Goal: Task Accomplishment & Management: Manage account settings

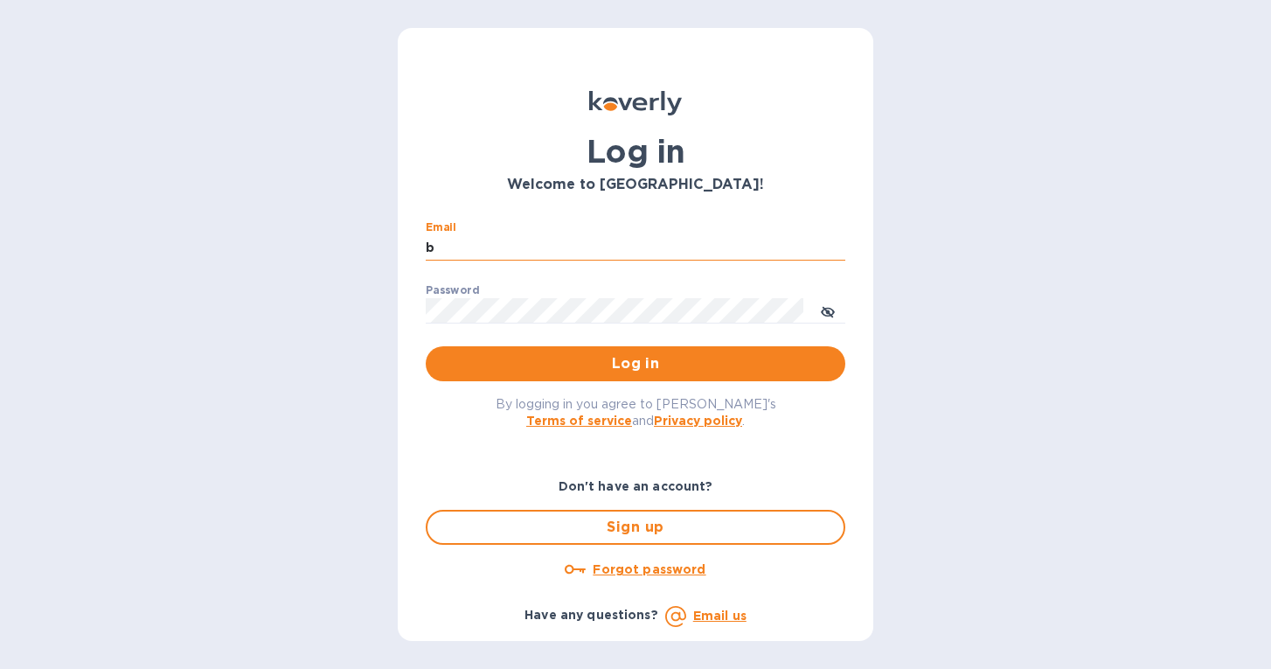
type input "ba"
type input "[PERSON_NAME][EMAIL_ADDRESS][DOMAIN_NAME]"
click at [636, 363] on button "Log in" at bounding box center [636, 363] width 420 height 35
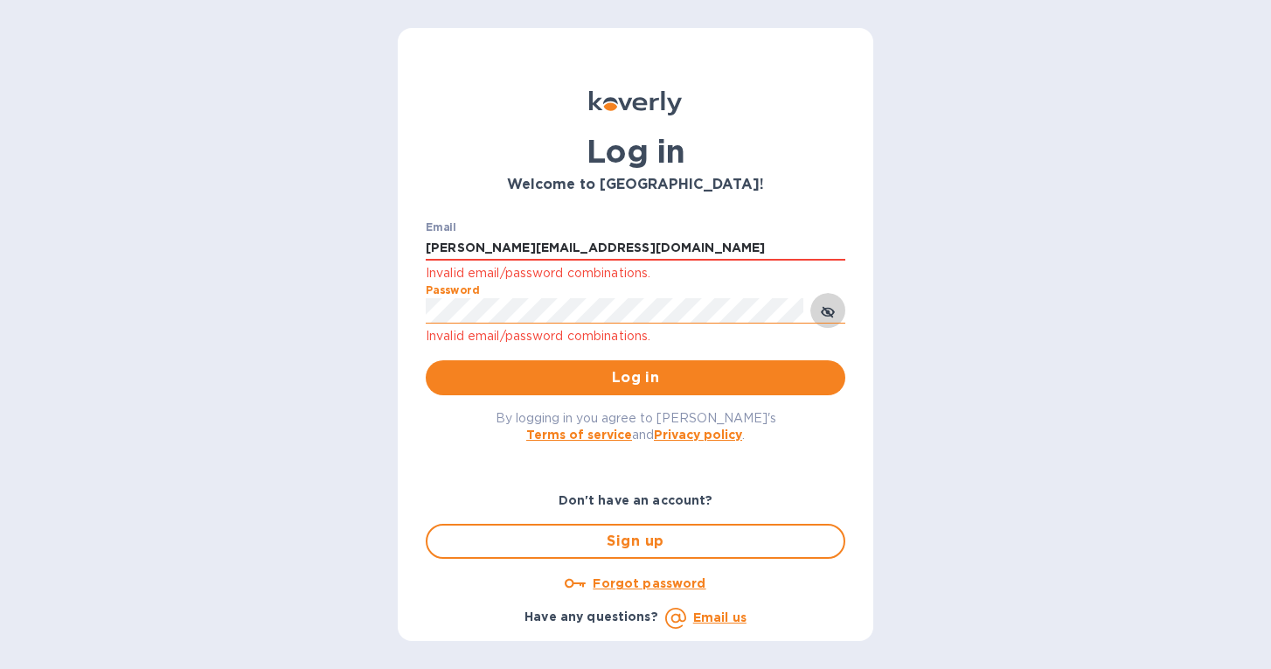
click at [822, 315] on icon "toggle password visibility" at bounding box center [828, 312] width 14 height 14
click at [636, 377] on button "Log in" at bounding box center [636, 377] width 420 height 35
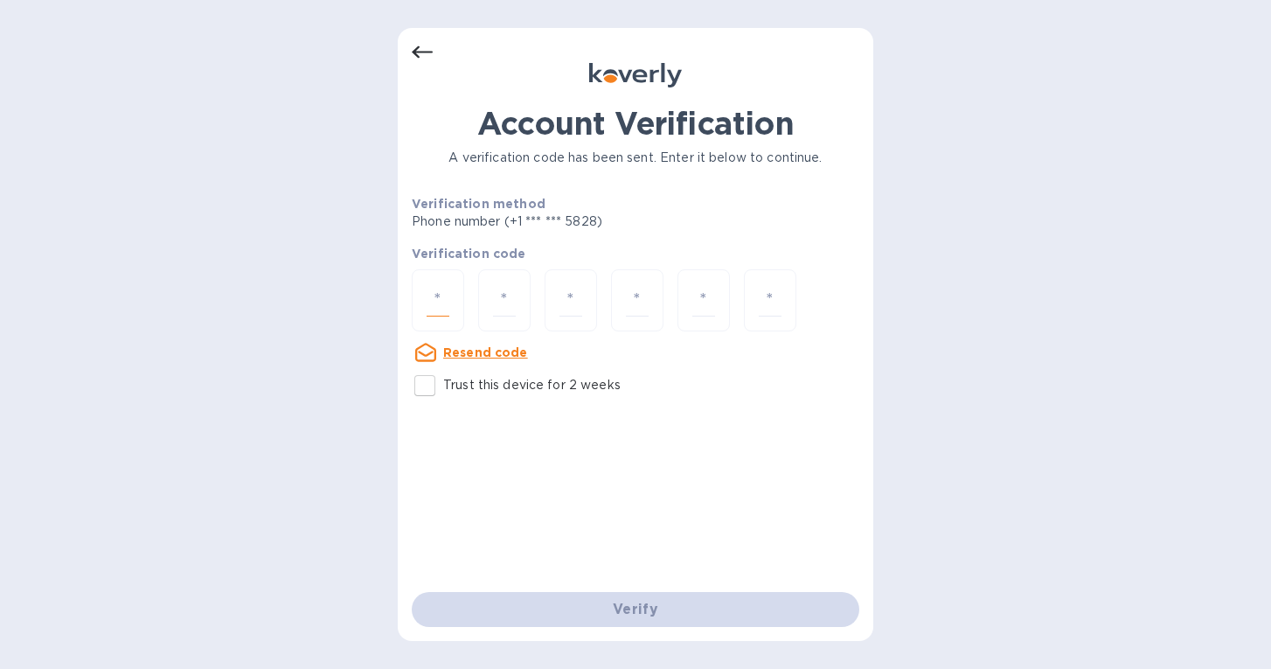
click at [442, 301] on input "number" at bounding box center [438, 300] width 23 height 32
type input "4"
type input "8"
type input "5"
type input "3"
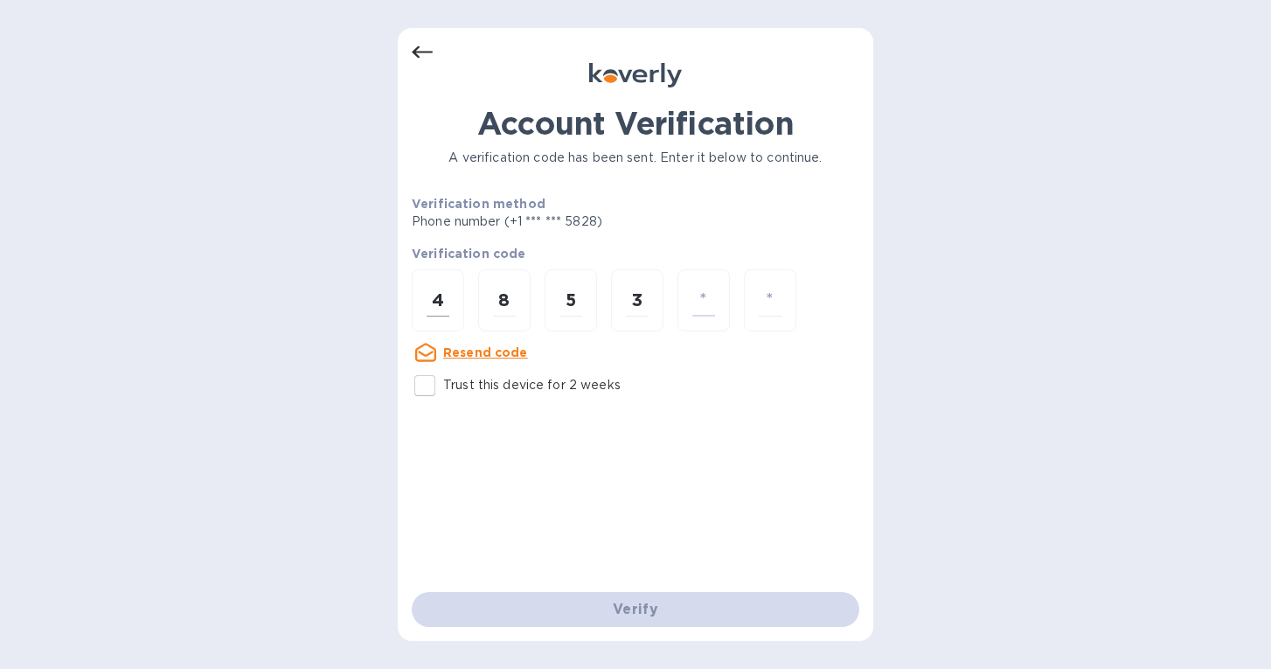
type input "9"
type input "2"
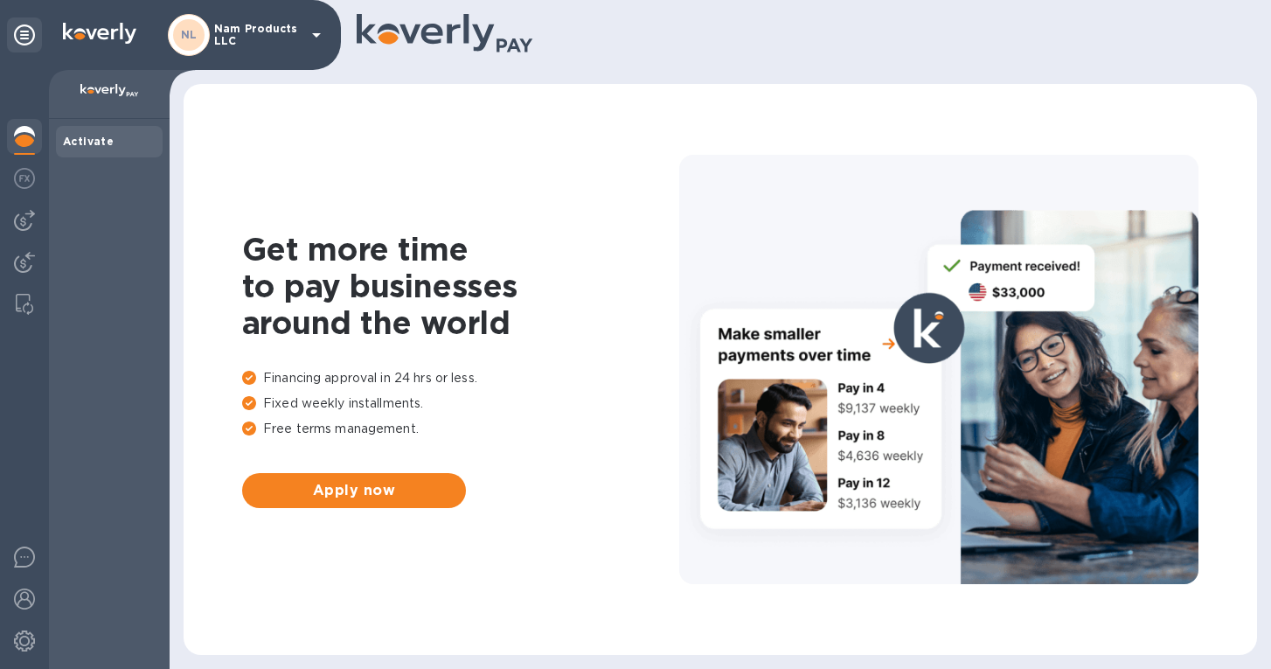
click at [102, 115] on div at bounding box center [109, 94] width 121 height 49
click at [21, 177] on img at bounding box center [24, 178] width 21 height 21
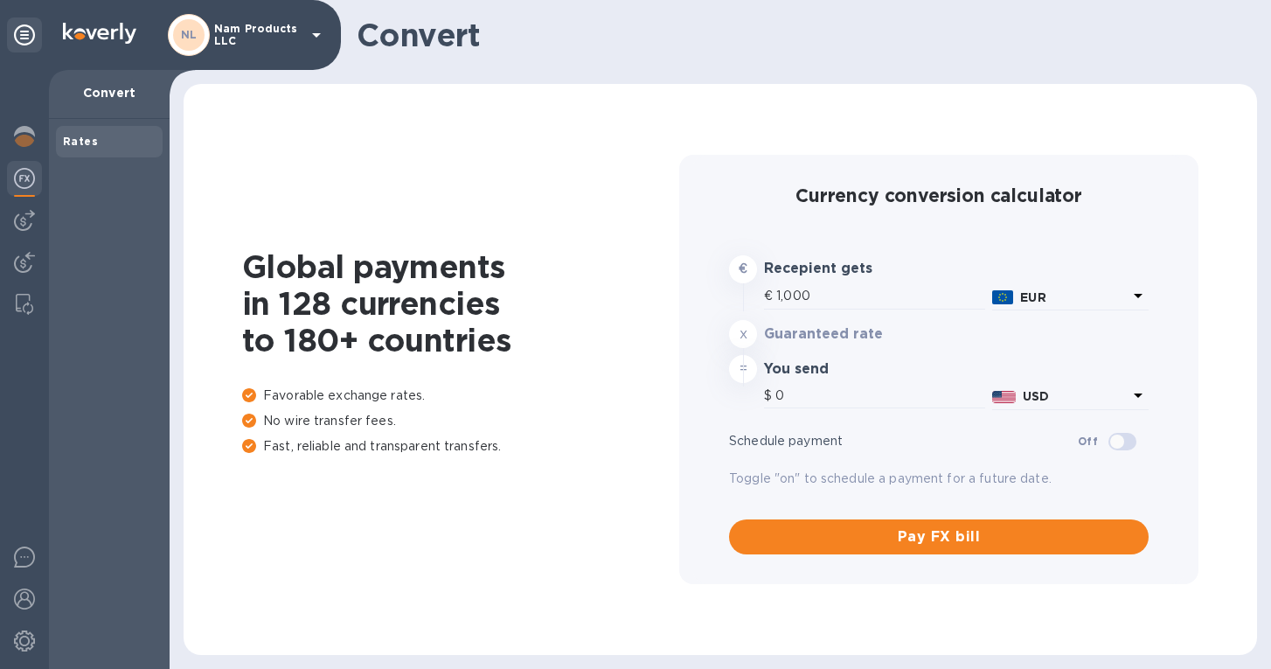
type input "1,179.08"
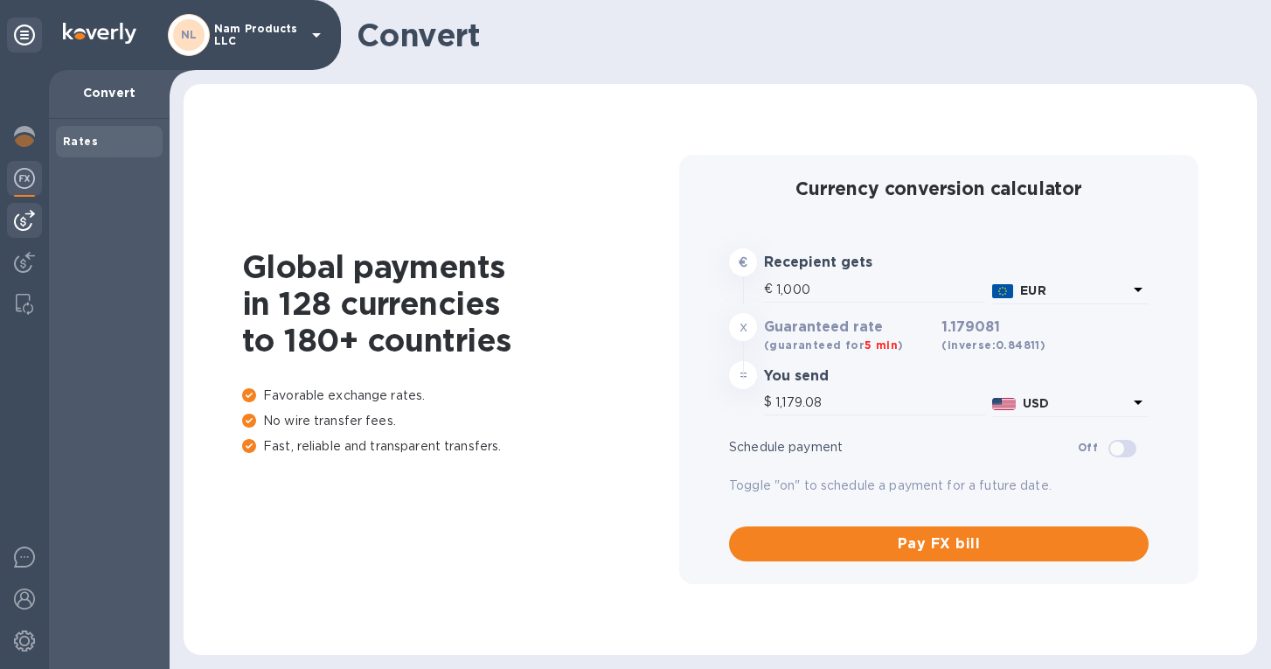
click at [28, 218] on img at bounding box center [24, 220] width 21 height 21
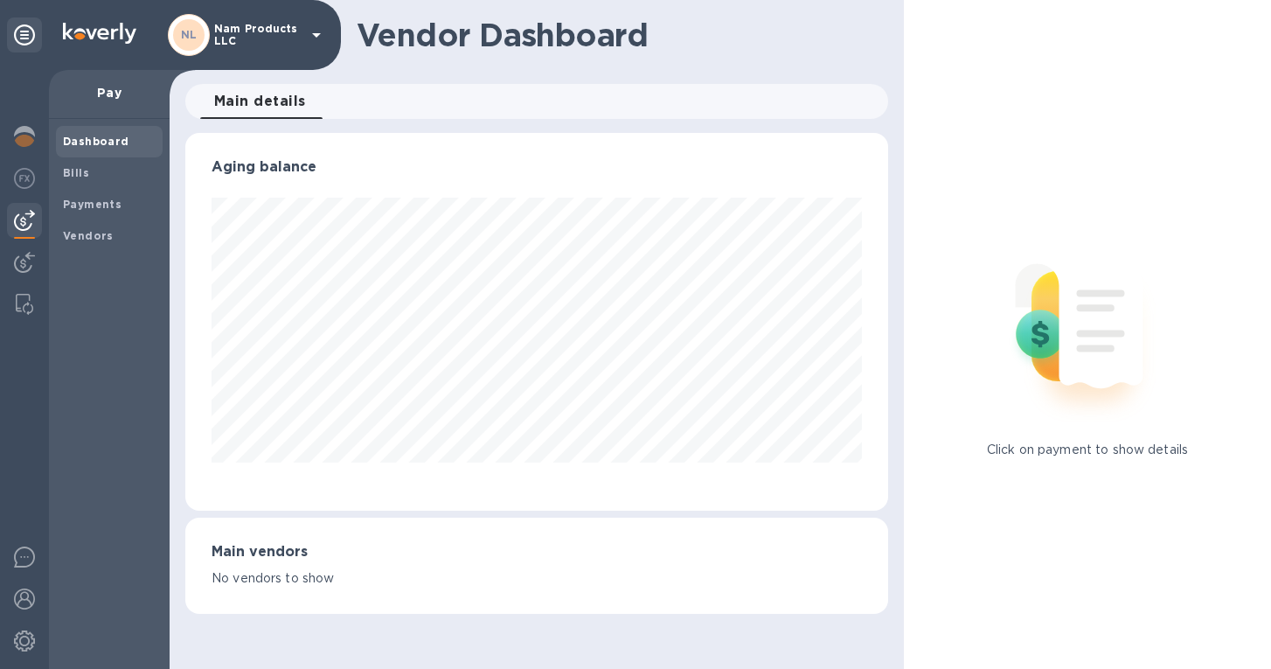
scroll to position [378, 703]
click at [66, 205] on b "Payments" at bounding box center [92, 204] width 59 height 13
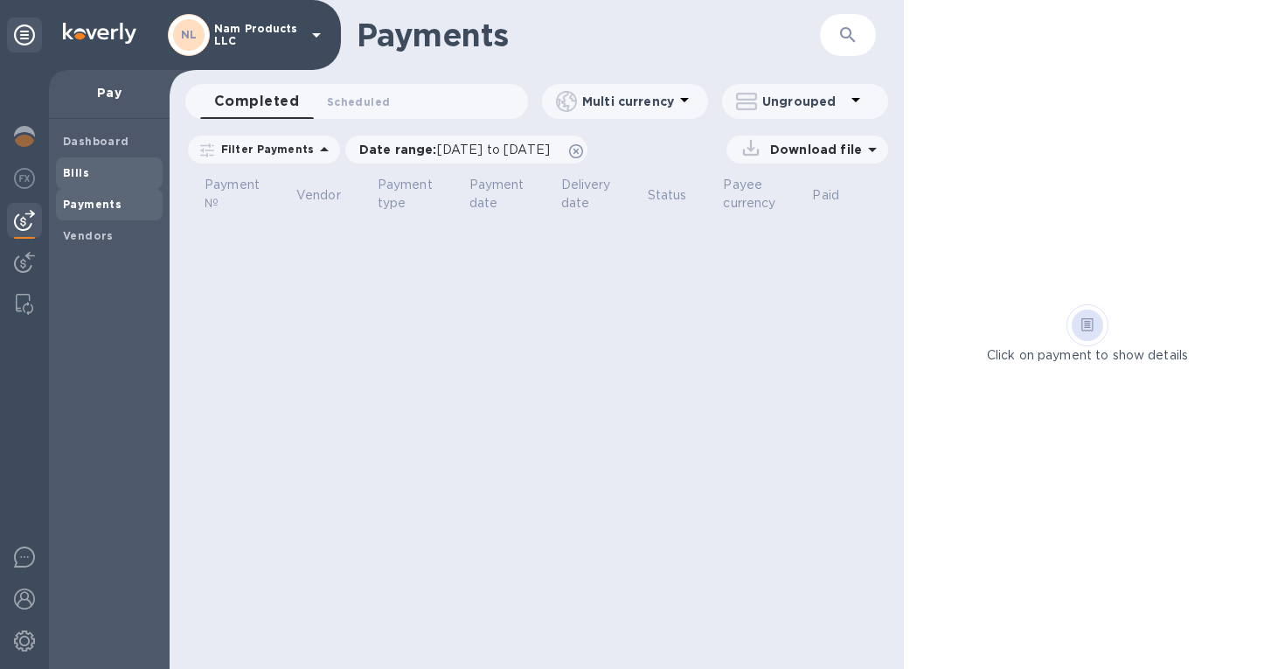
click at [71, 172] on b "Bills" at bounding box center [76, 172] width 26 height 13
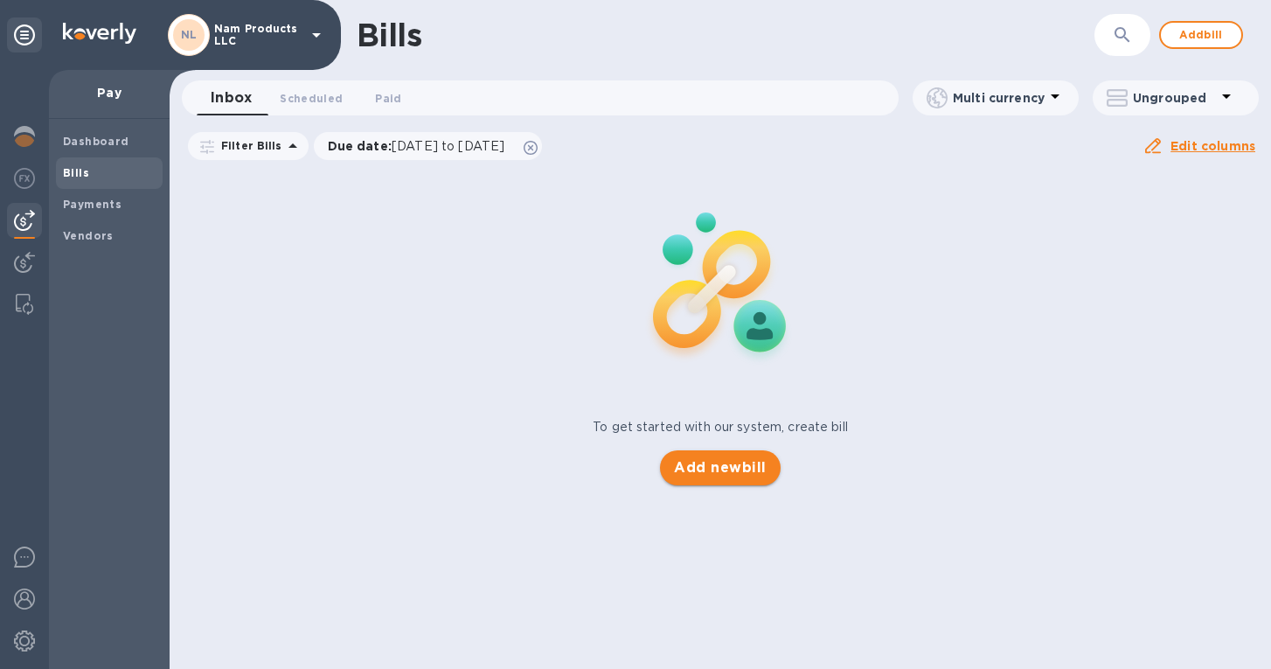
click at [698, 475] on span "Add new bill" at bounding box center [720, 467] width 92 height 21
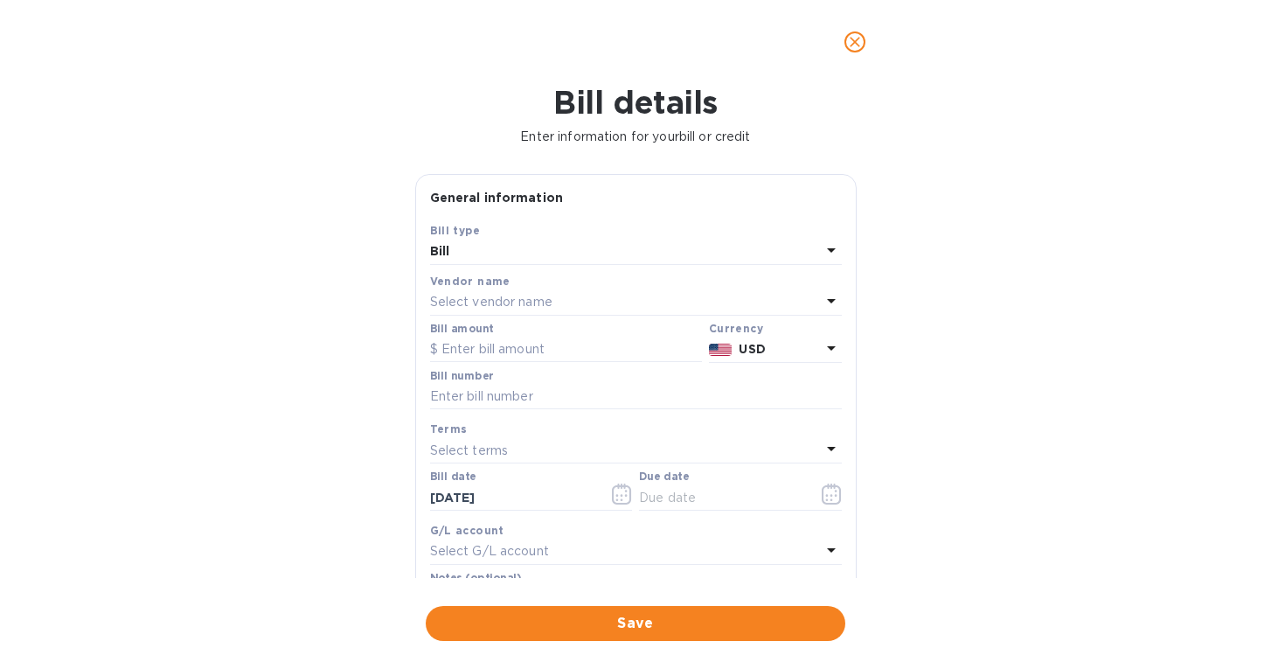
click at [551, 303] on p "Select vendor name" at bounding box center [491, 302] width 122 height 18
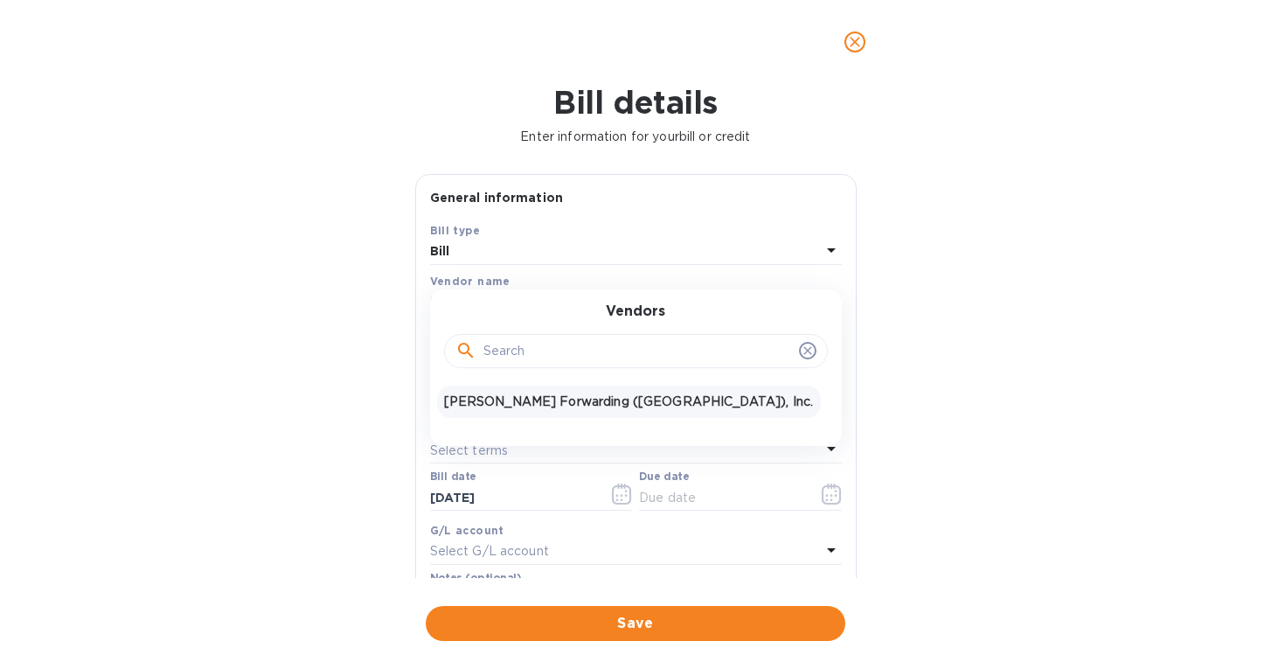
click at [548, 400] on p "[PERSON_NAME] Forwarding ([GEOGRAPHIC_DATA]), Inc." at bounding box center [629, 402] width 370 height 18
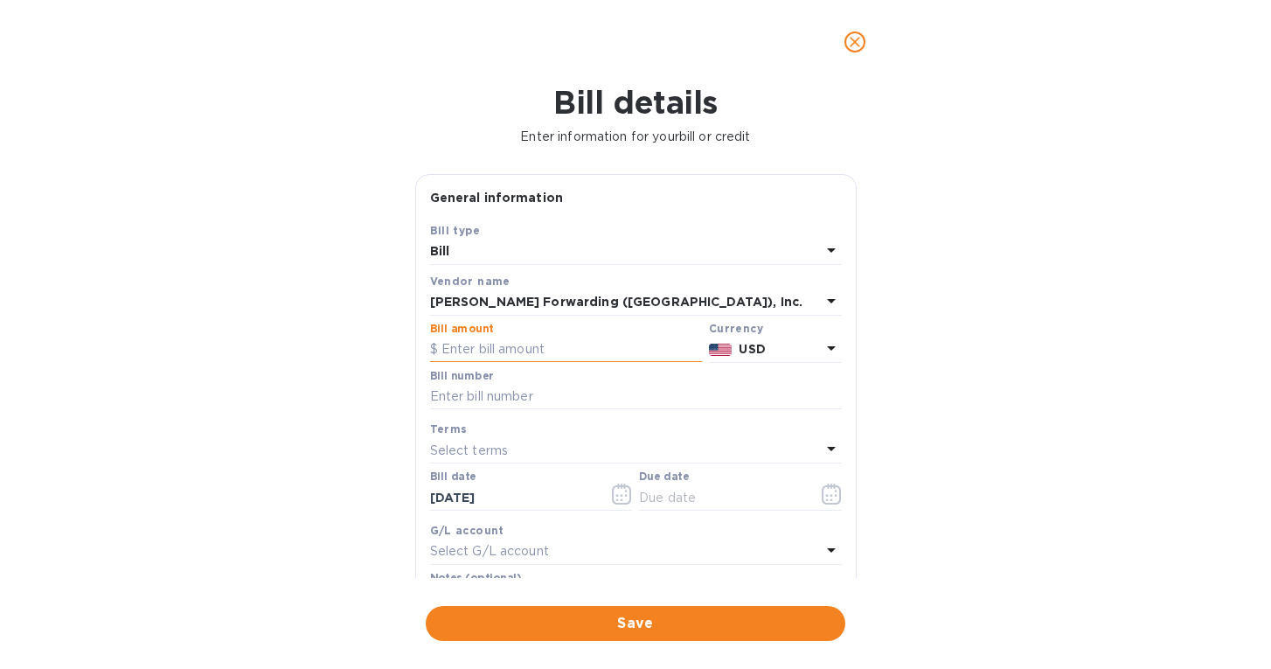
click at [546, 349] on input "text" at bounding box center [566, 350] width 272 height 26
click at [518, 1] on div at bounding box center [635, 42] width 1271 height 84
click at [545, 344] on input "text" at bounding box center [566, 350] width 272 height 26
type input "3,966.97"
click at [581, 392] on input "text" at bounding box center [636, 397] width 412 height 26
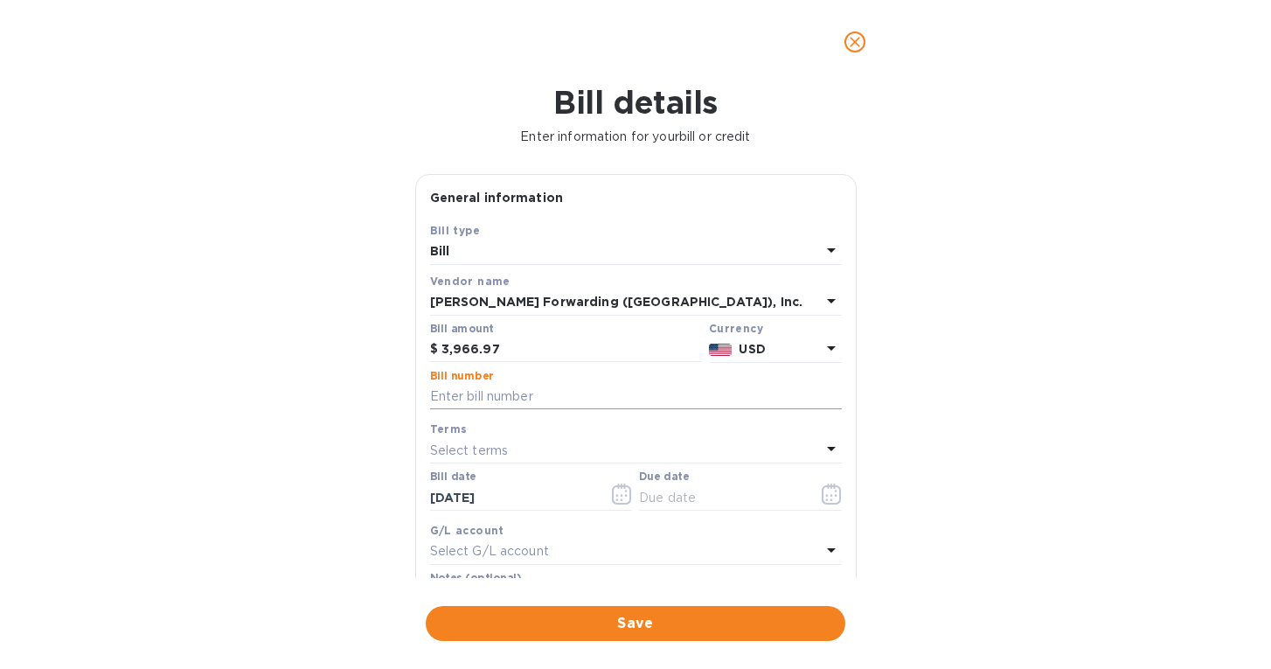
click at [579, 392] on input "text" at bounding box center [636, 397] width 412 height 26
paste input "SEA503400760"
type input "SEA503400760"
click at [546, 441] on div "Select terms" at bounding box center [625, 450] width 391 height 24
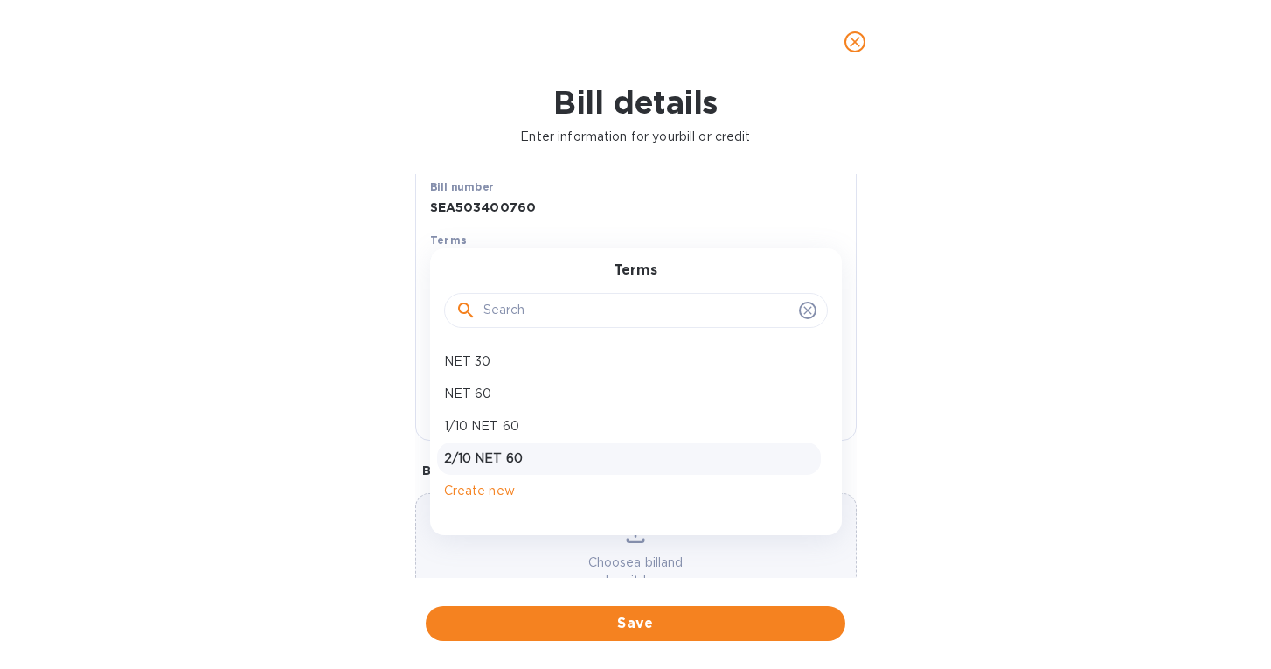
scroll to position [201, 0]
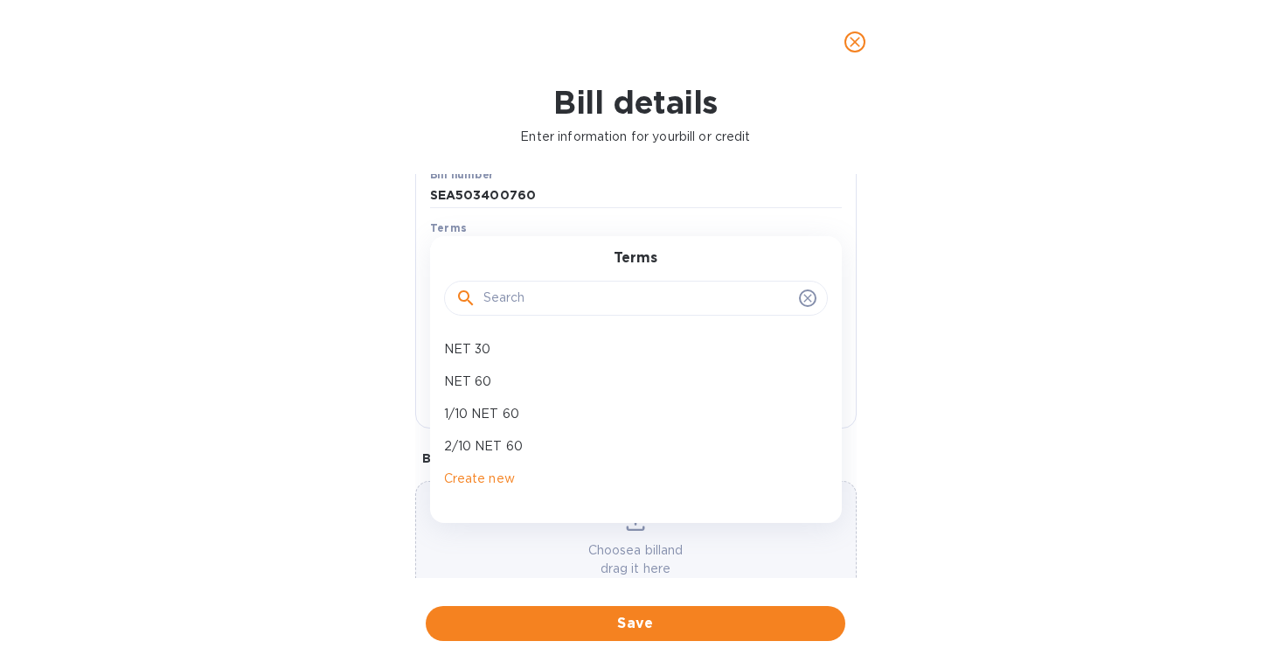
click at [801, 566] on div "Bill details Enter information for your bill or credit General information Save…" at bounding box center [635, 376] width 1271 height 585
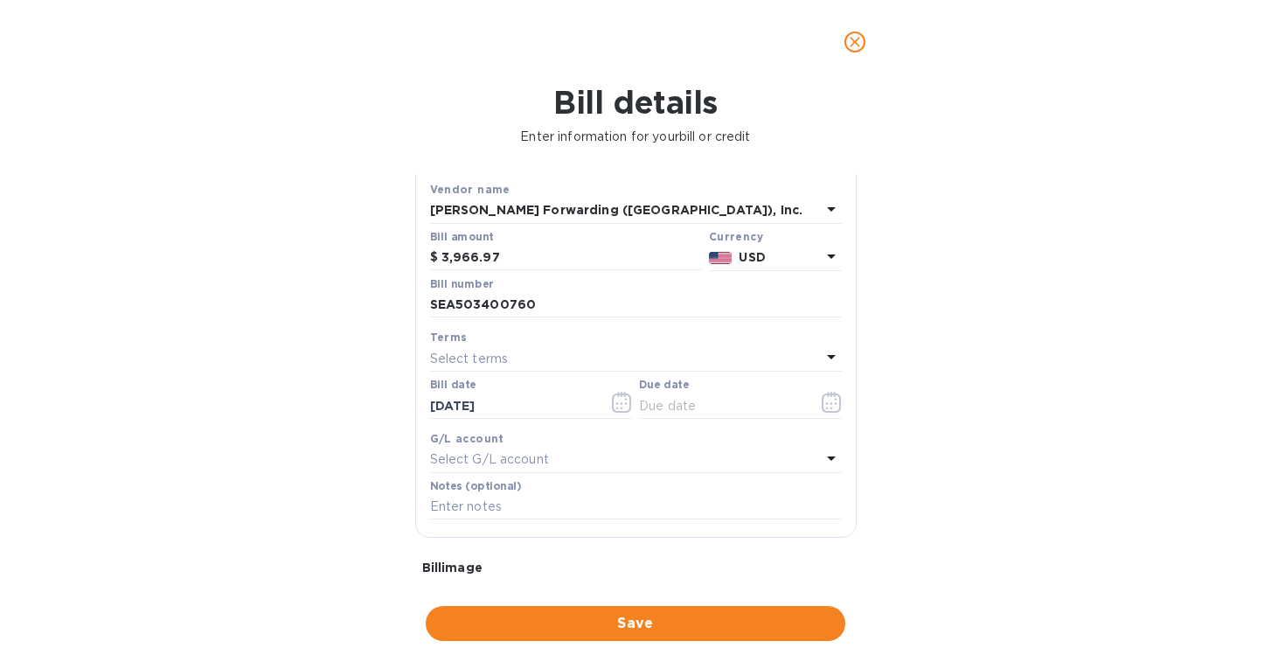
scroll to position [95, 0]
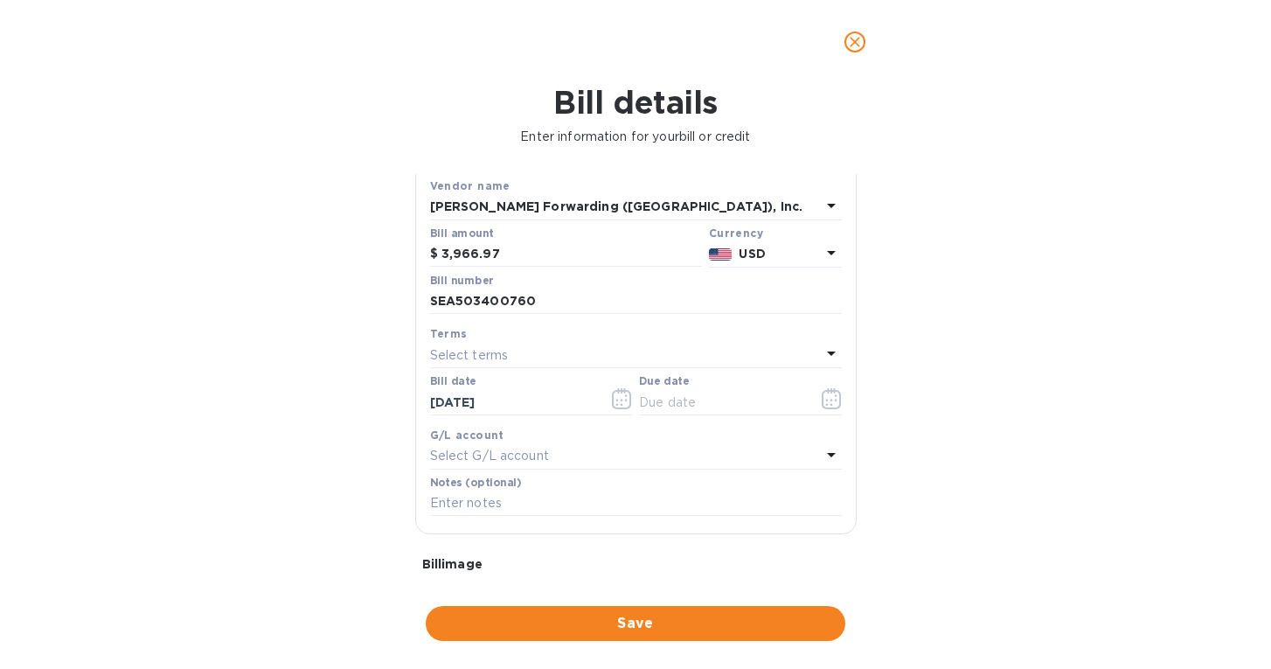
click at [821, 450] on icon at bounding box center [831, 454] width 21 height 21
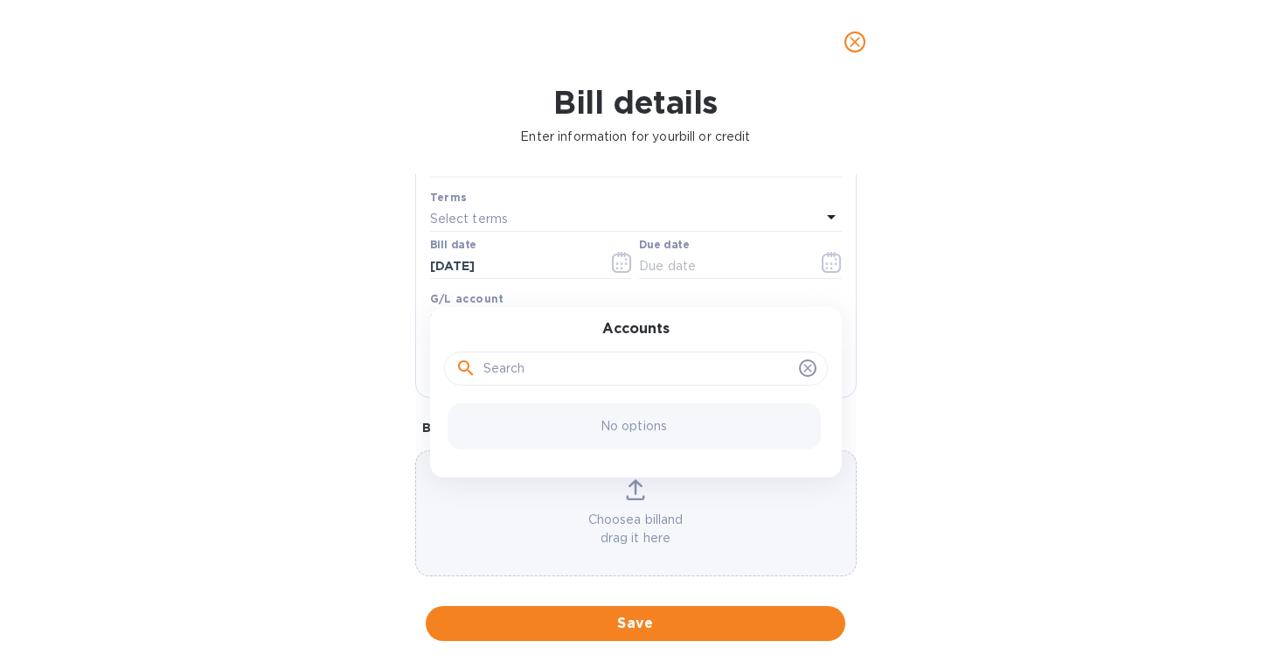
scroll to position [233, 0]
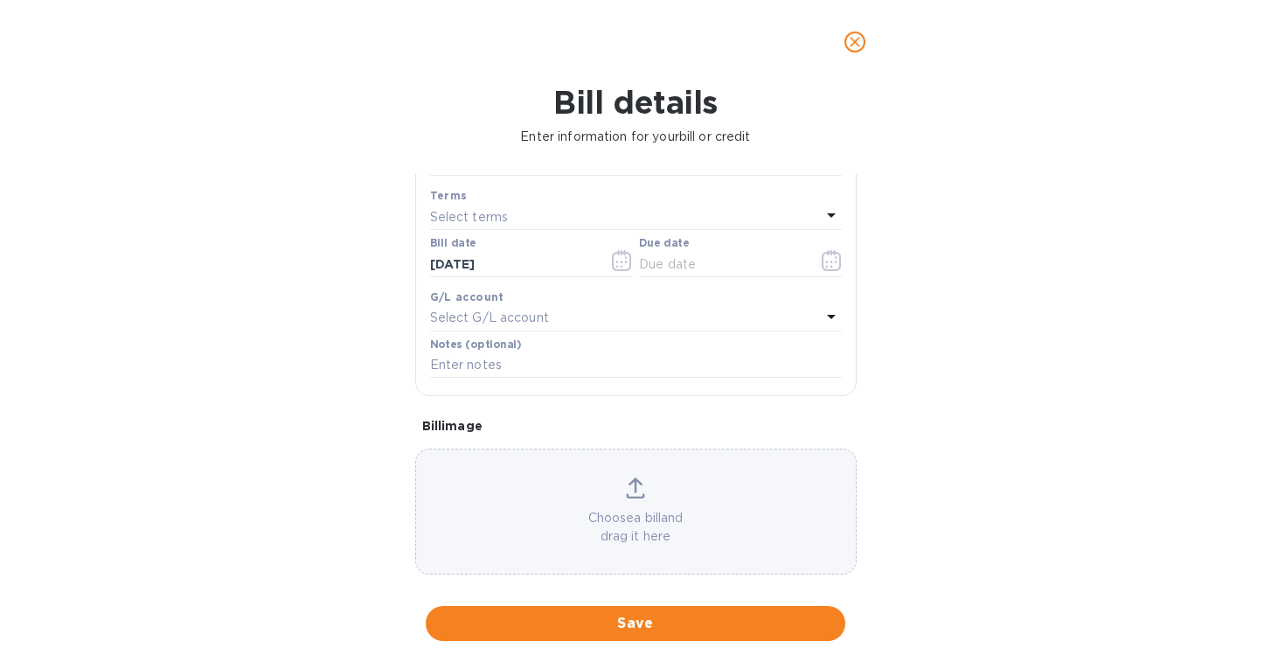
click at [355, 436] on div "Bill details Enter information for your bill or credit General information Save…" at bounding box center [635, 376] width 1271 height 585
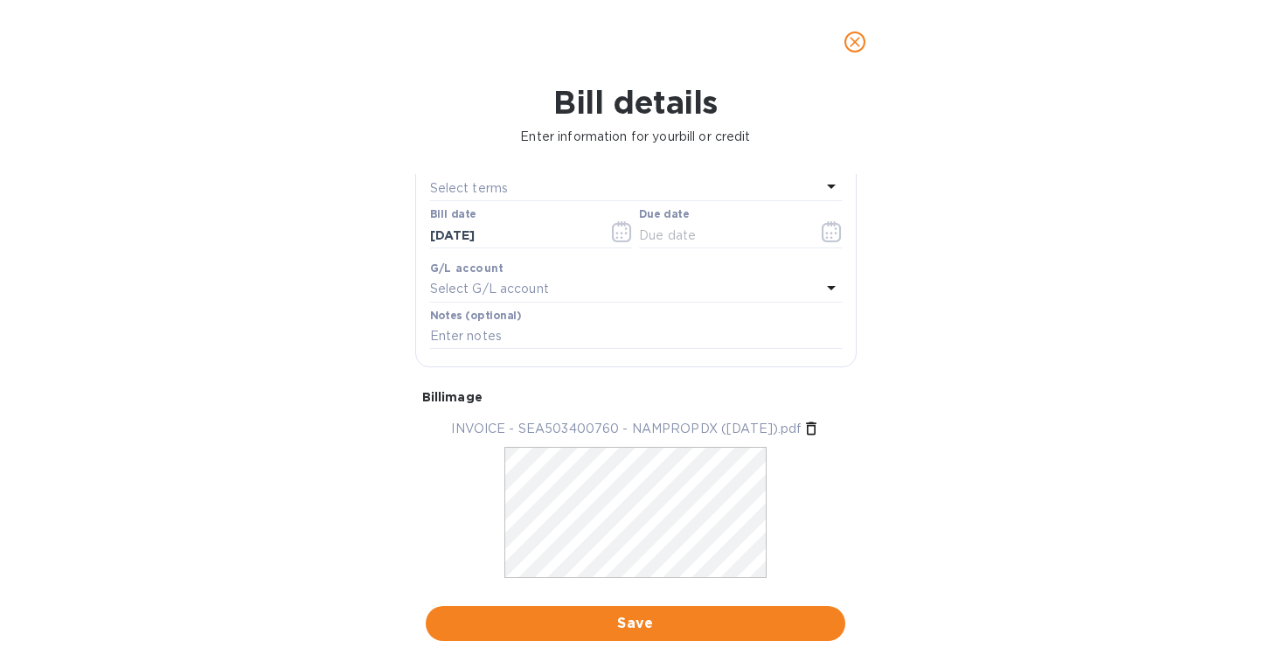
scroll to position [0, 0]
click at [692, 613] on span "Save" at bounding box center [636, 623] width 392 height 21
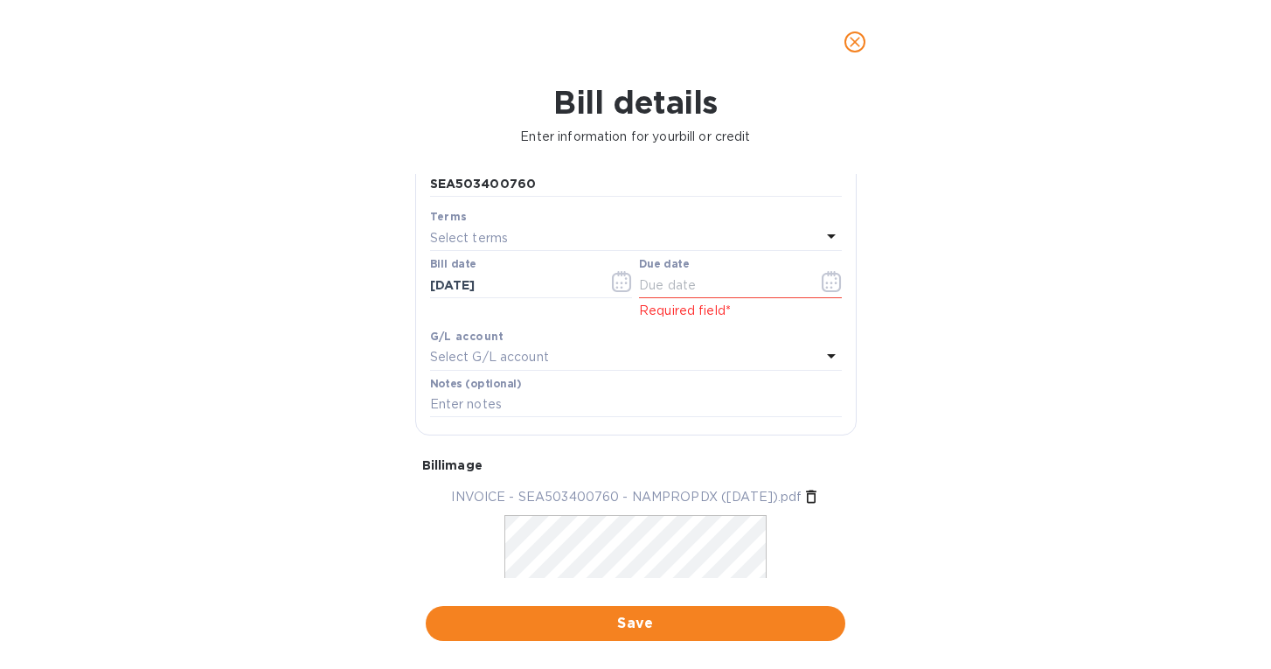
scroll to position [211, 0]
click at [676, 278] on input "text" at bounding box center [721, 287] width 165 height 26
click at [836, 276] on button "button" at bounding box center [831, 283] width 41 height 42
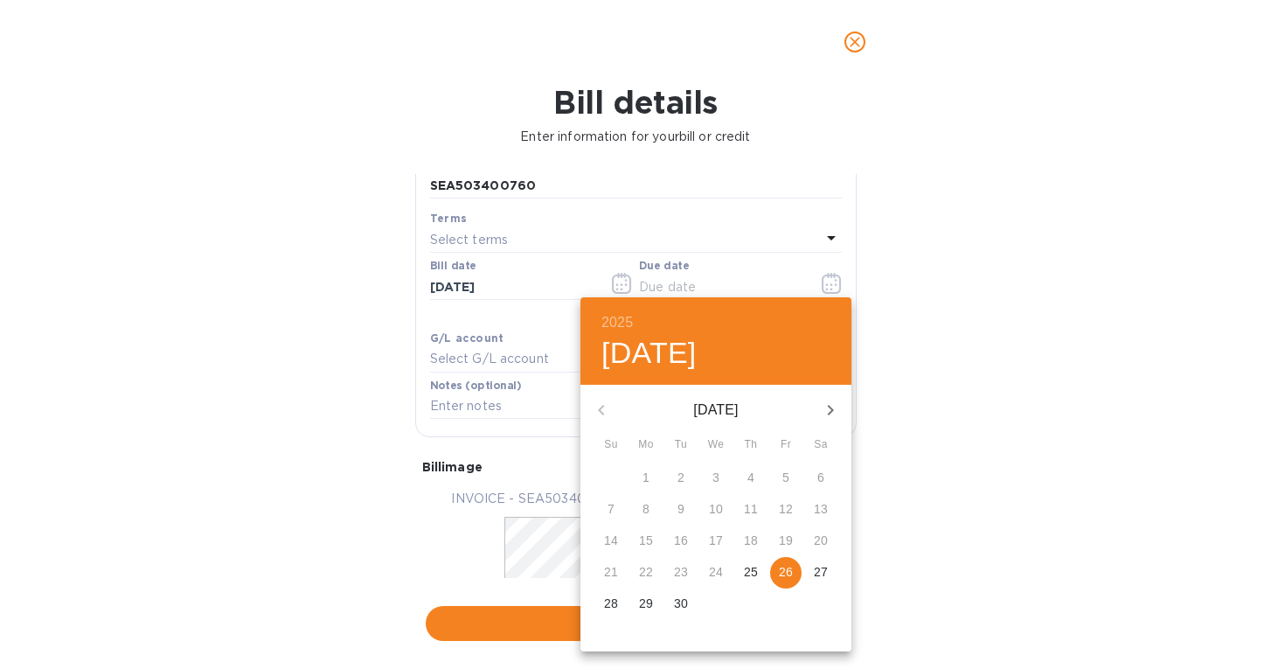
click at [789, 572] on p "26" at bounding box center [786, 571] width 14 height 17
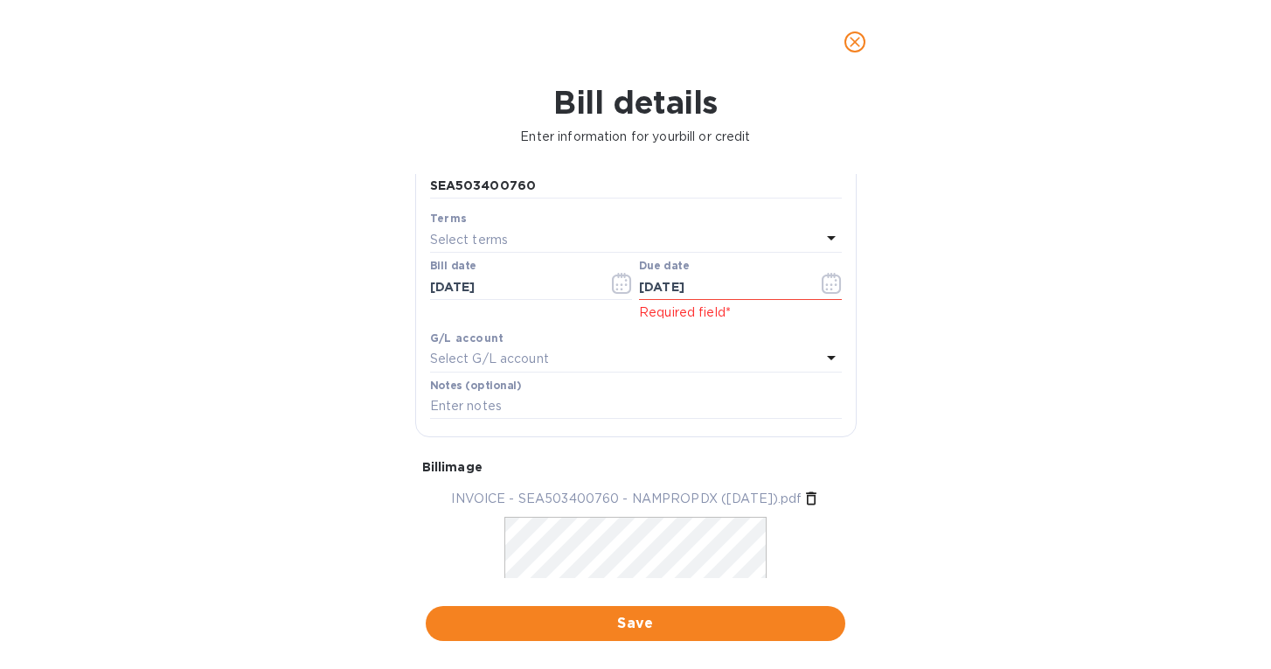
type input "[DATE]"
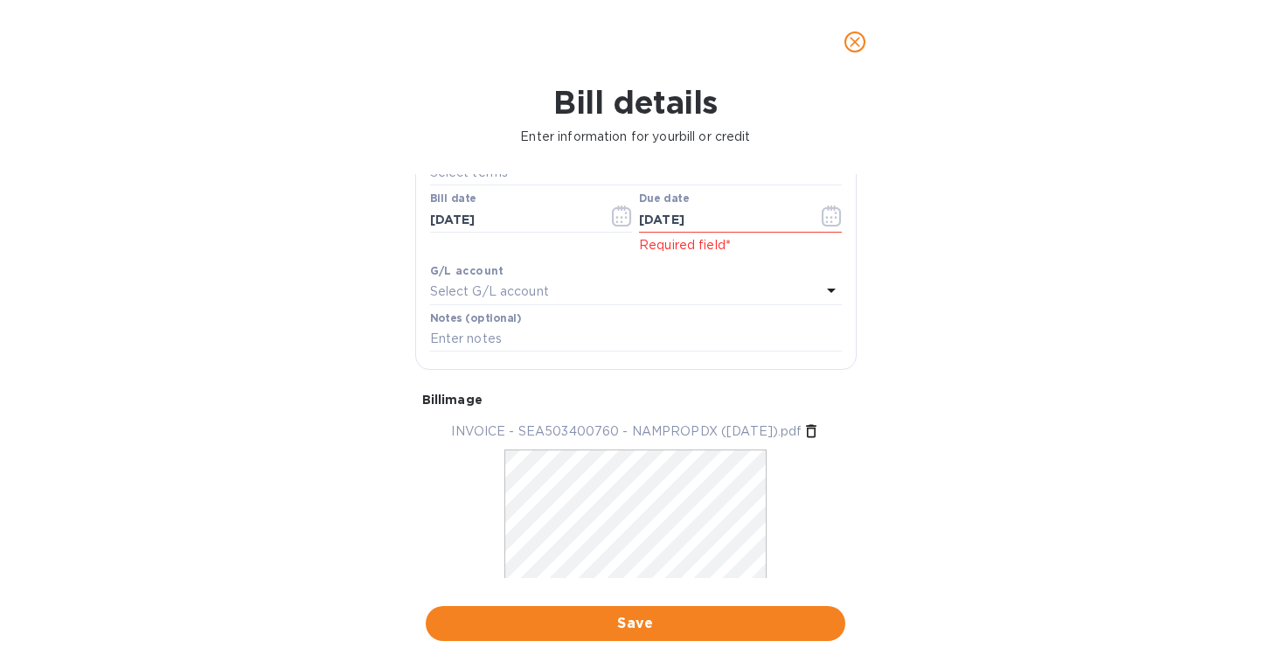
scroll to position [304, 0]
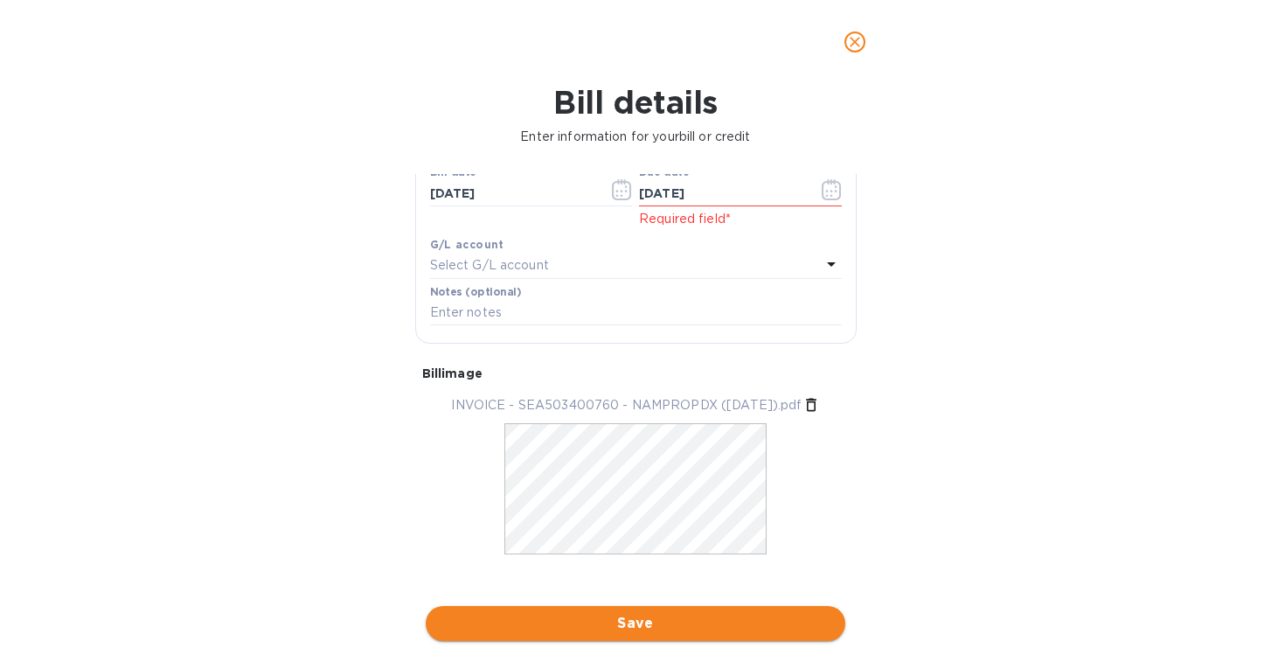
click at [610, 613] on span "Save" at bounding box center [636, 623] width 392 height 21
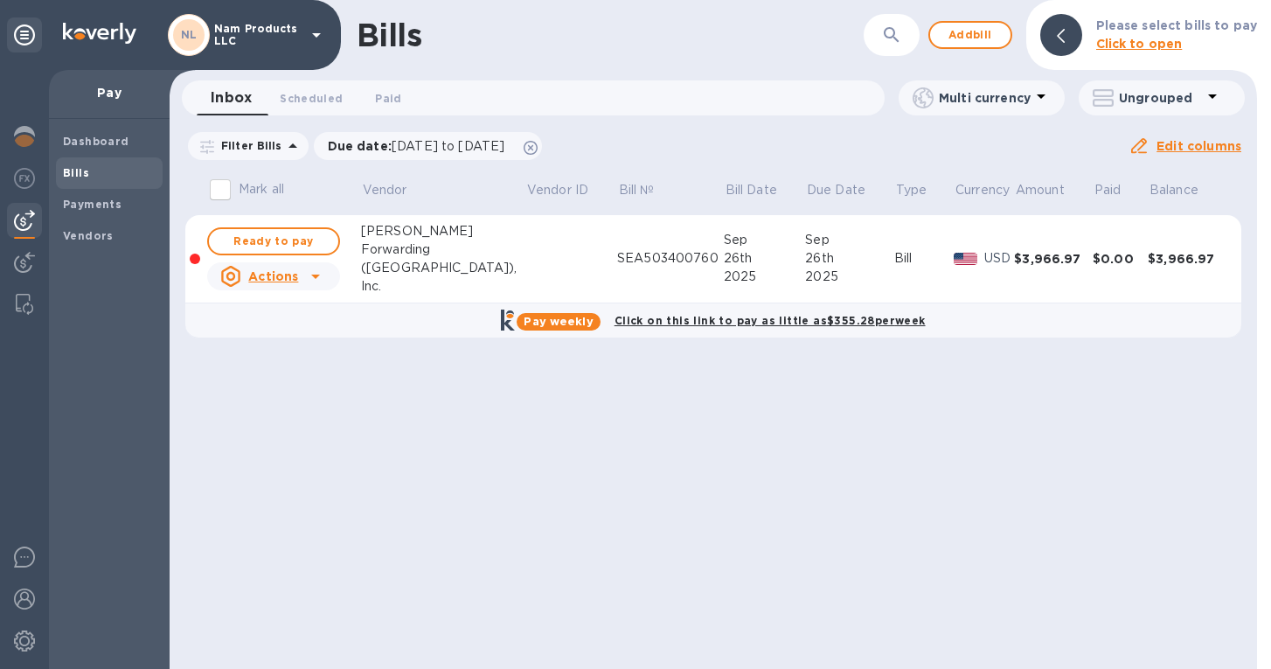
scroll to position [0, 0]
click at [319, 241] on span "Ready to pay" at bounding box center [273, 241] width 101 height 21
checkbox input "true"
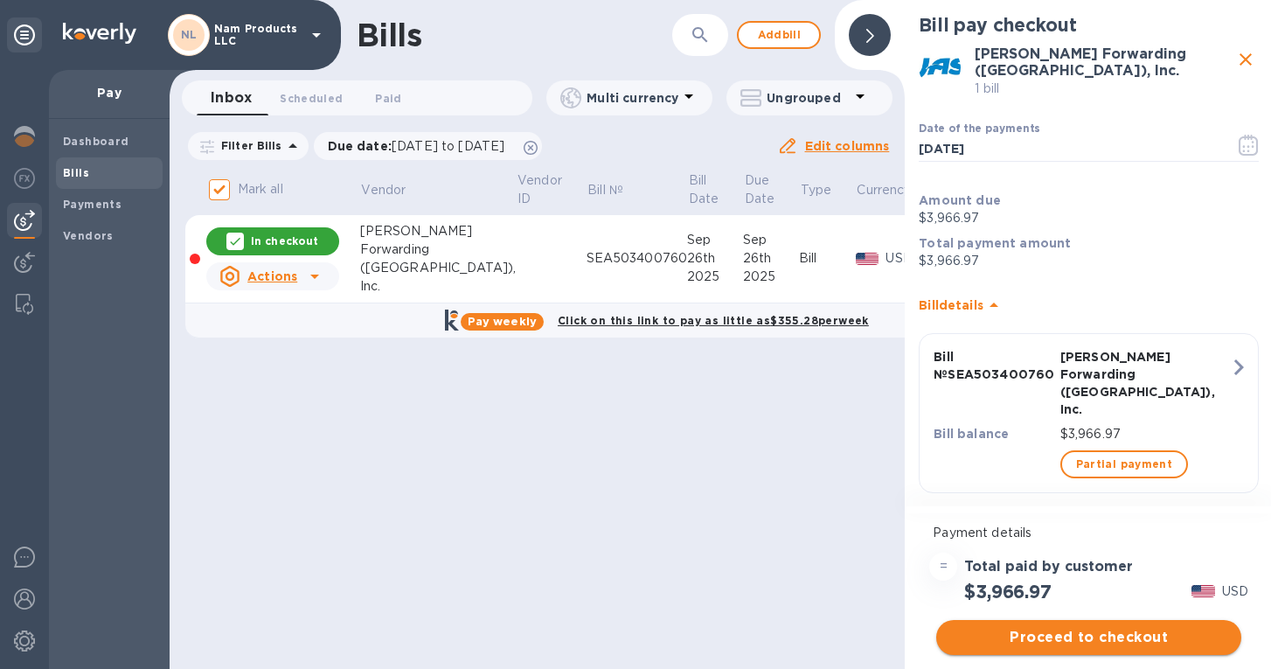
click at [1083, 628] on span "Proceed to checkout" at bounding box center [1088, 637] width 277 height 21
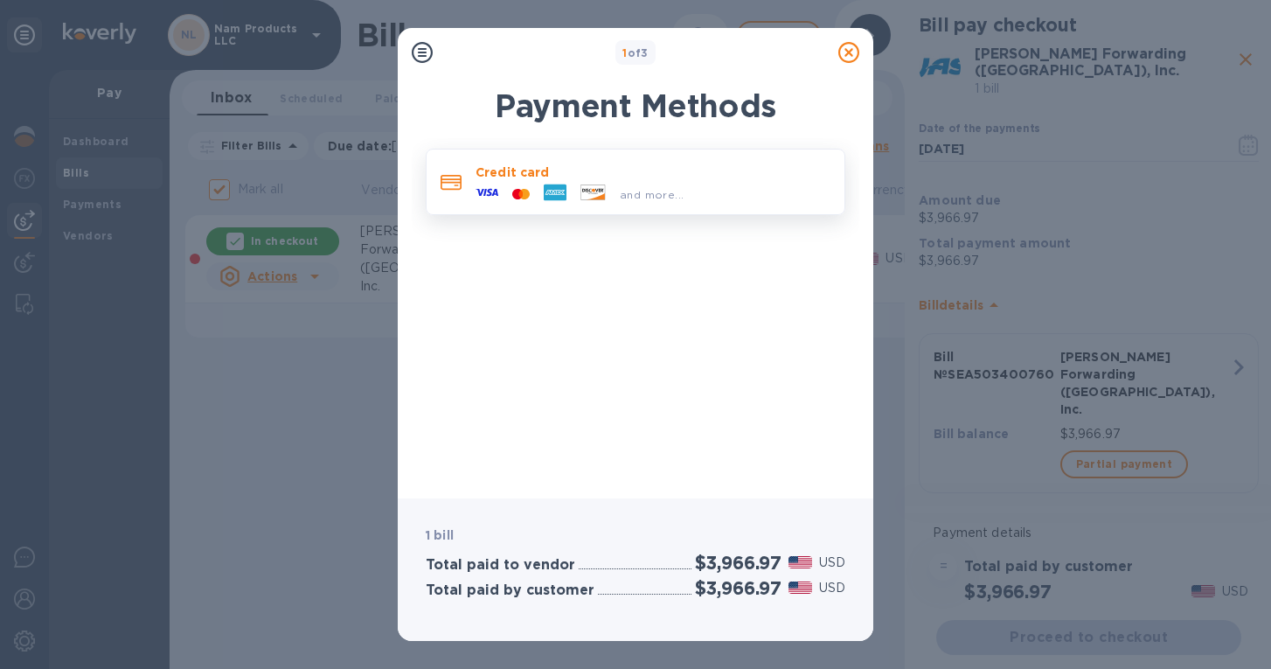
click at [629, 177] on p "Credit card" at bounding box center [653, 171] width 355 height 17
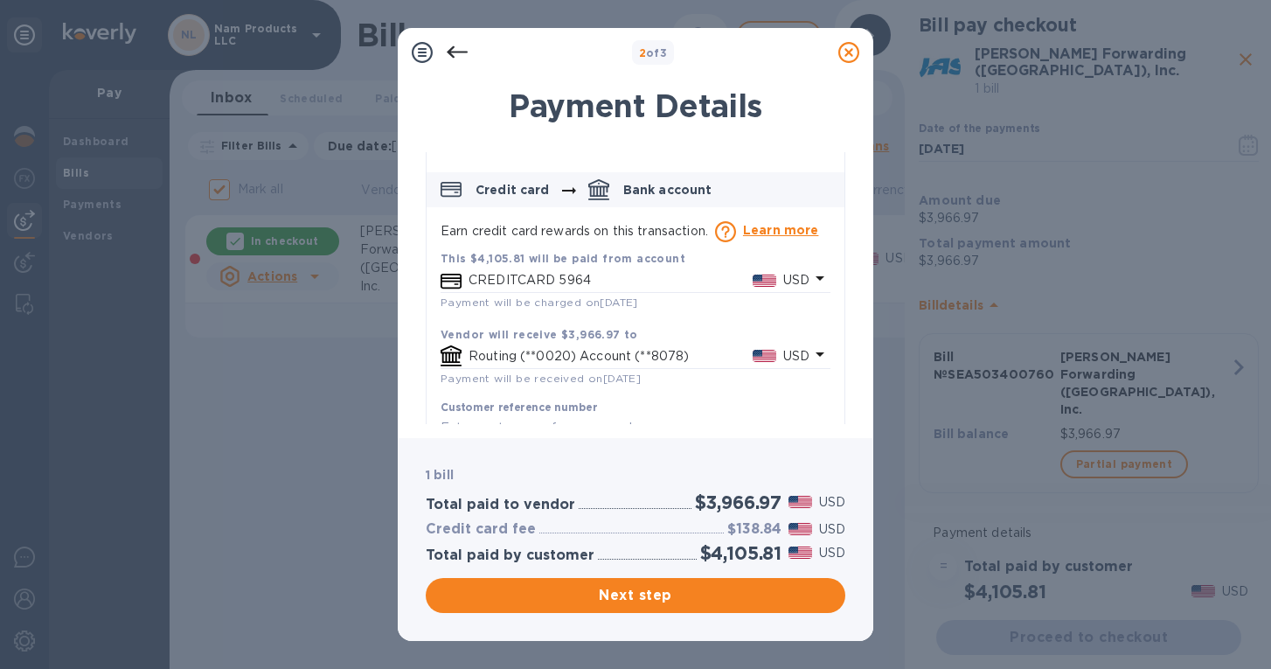
scroll to position [74, 0]
click at [587, 251] on b "This $4,105.81 will be paid from account" at bounding box center [563, 257] width 245 height 13
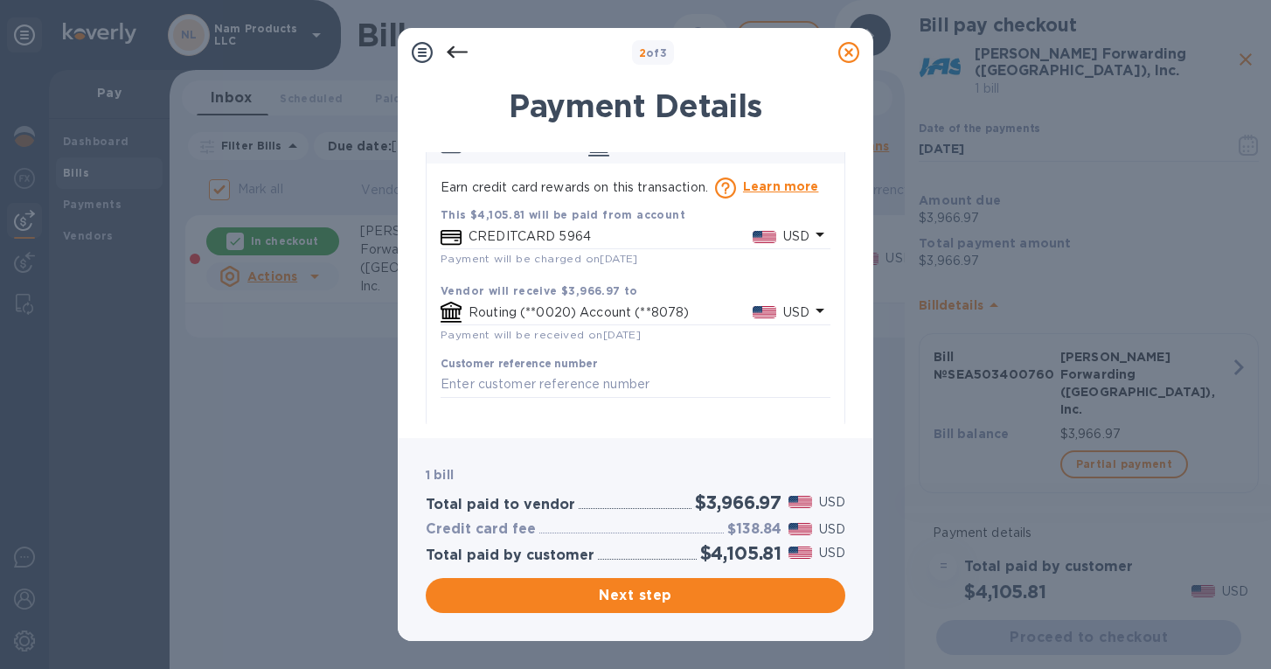
scroll to position [116, 0]
click at [568, 236] on p "CREDITCARD 5964" at bounding box center [611, 237] width 284 height 18
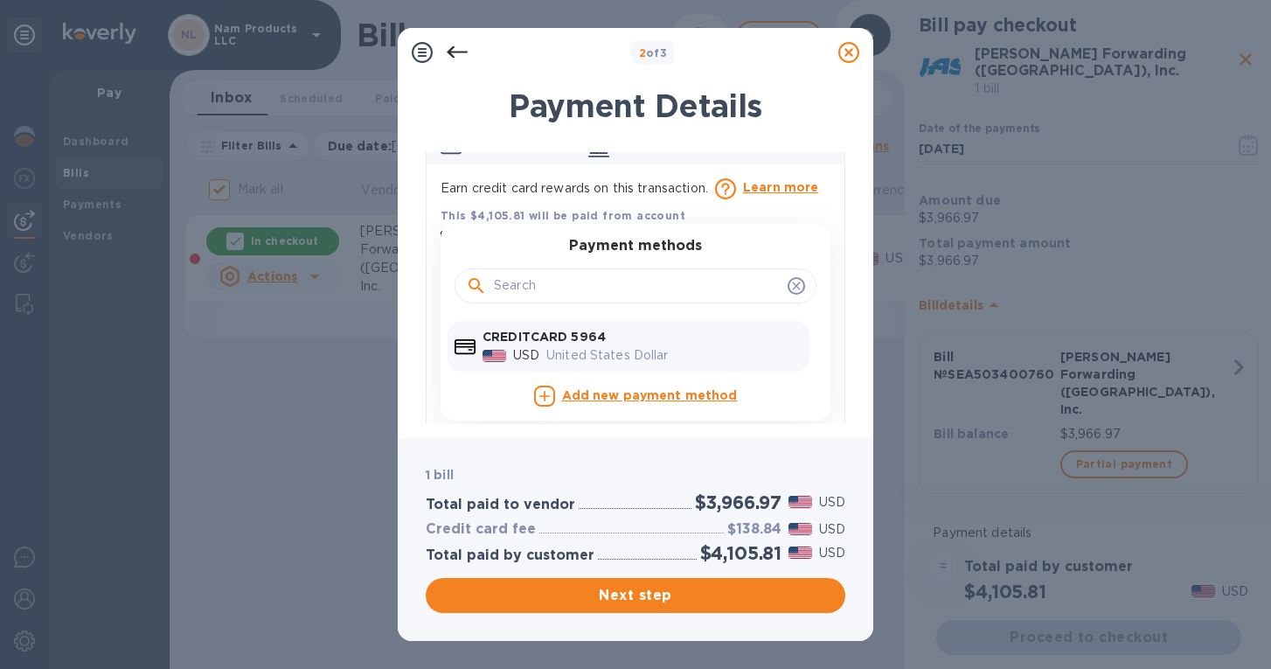
scroll to position [0, 0]
click at [659, 346] on p "United States Dollar" at bounding box center [674, 355] width 256 height 18
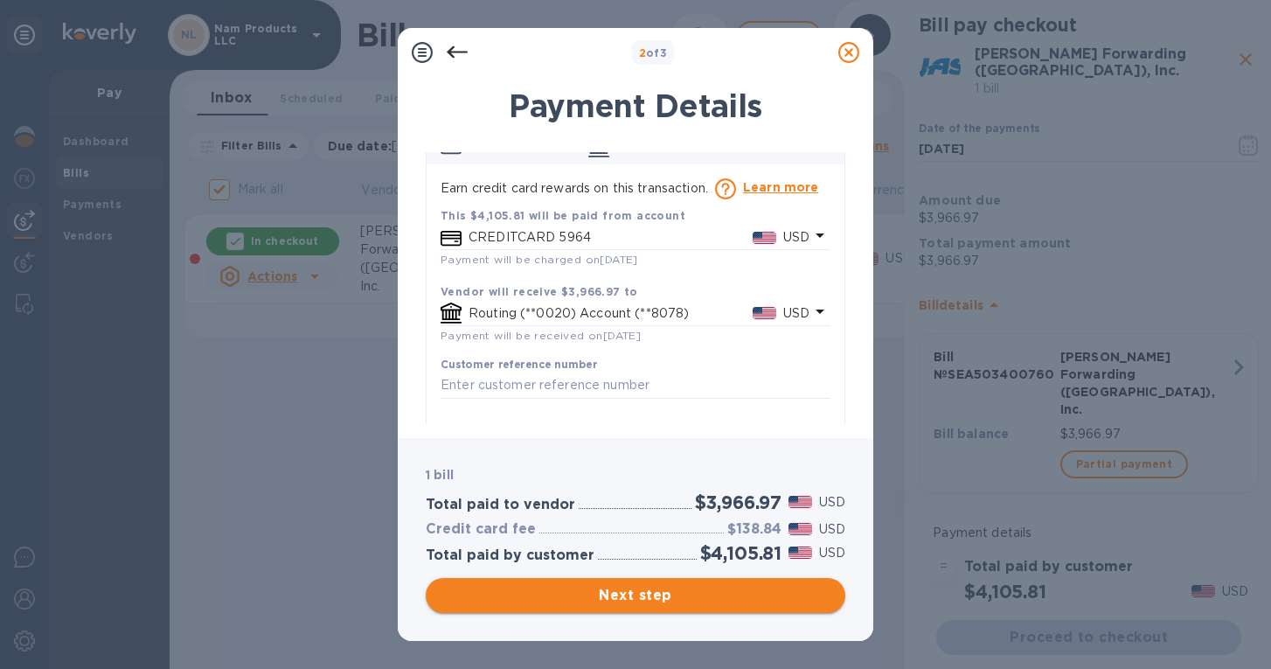
click at [686, 599] on span "Next step" at bounding box center [636, 595] width 392 height 21
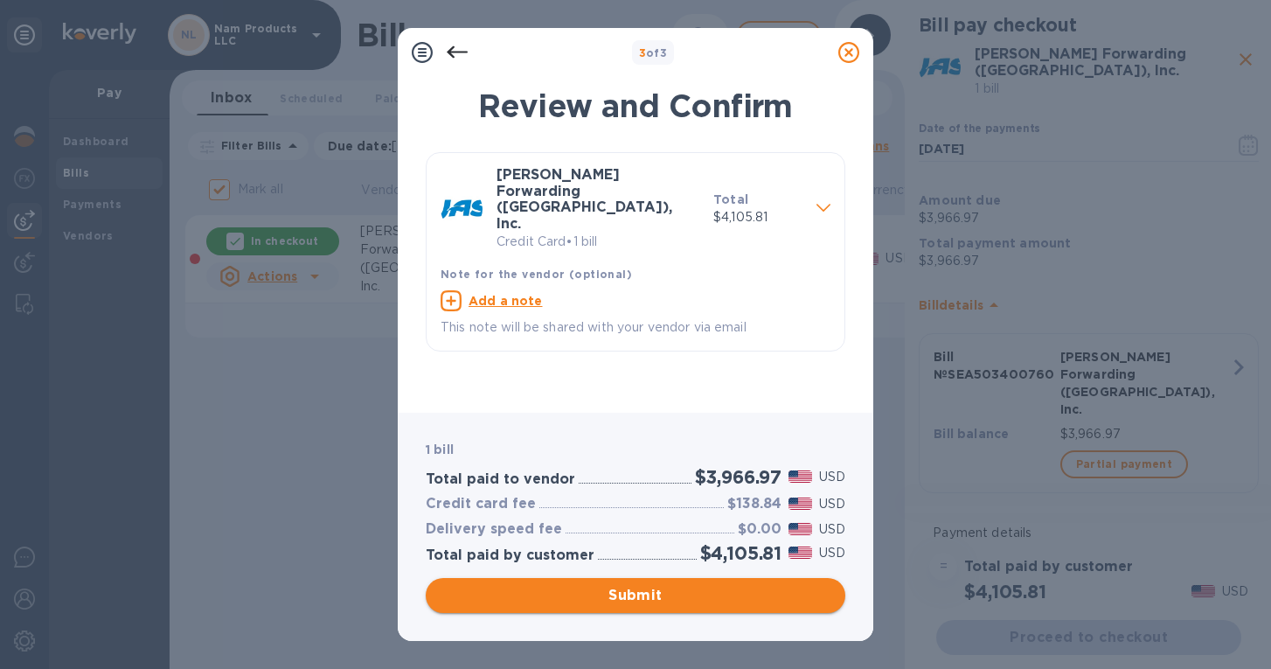
click at [660, 596] on span "Submit" at bounding box center [636, 595] width 392 height 21
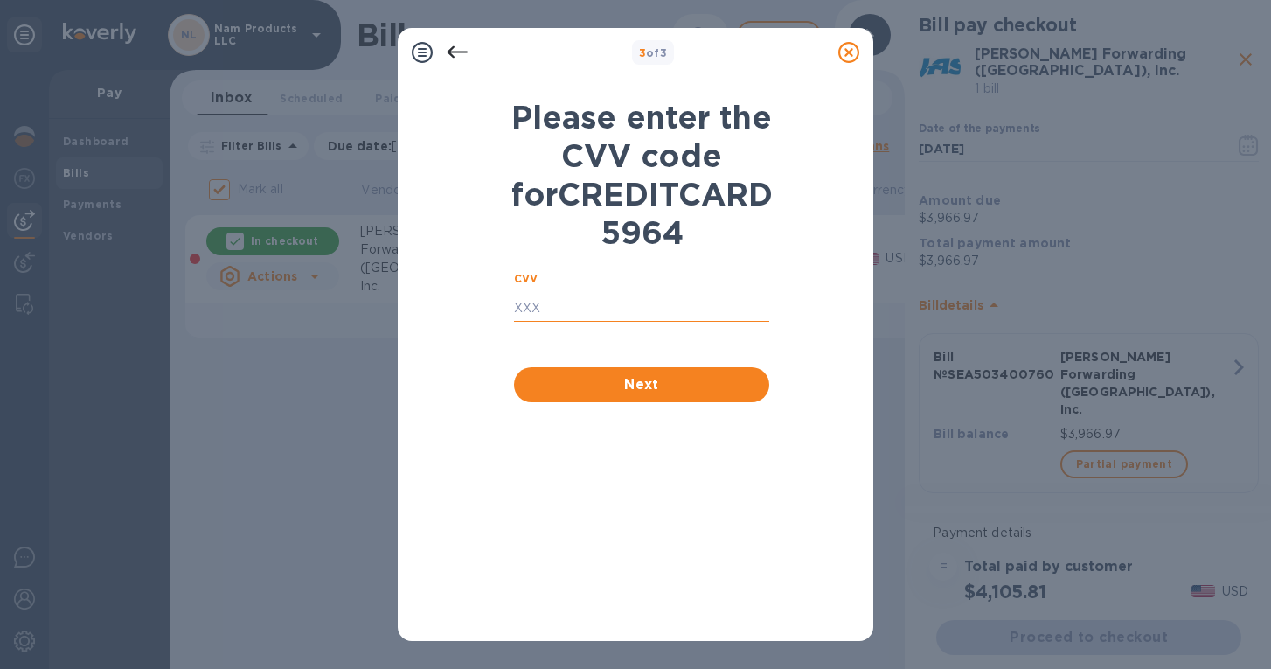
click at [593, 322] on input "text" at bounding box center [641, 309] width 255 height 26
type input "756"
click at [636, 395] on span "Next" at bounding box center [641, 384] width 227 height 21
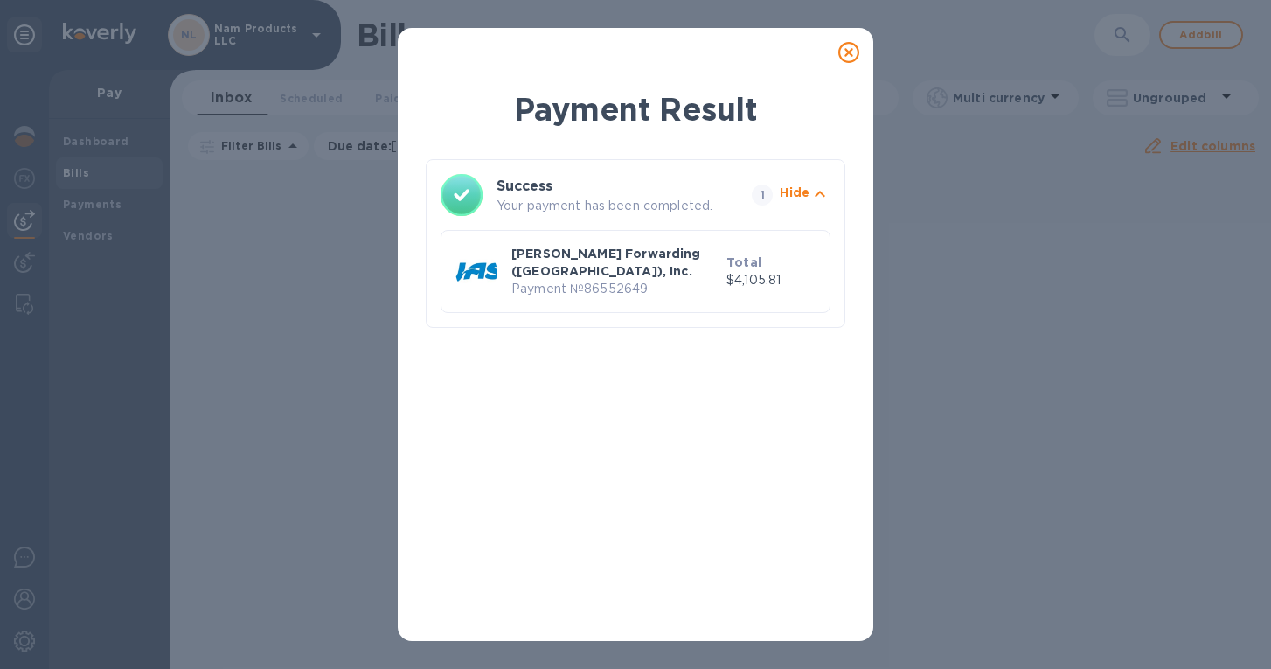
click at [671, 280] on p "Payment № 86552649" at bounding box center [615, 289] width 208 height 18
click at [609, 264] on p "[PERSON_NAME] Forwarding ([GEOGRAPHIC_DATA]), Inc." at bounding box center [615, 262] width 208 height 35
click at [859, 54] on icon at bounding box center [848, 52] width 21 height 21
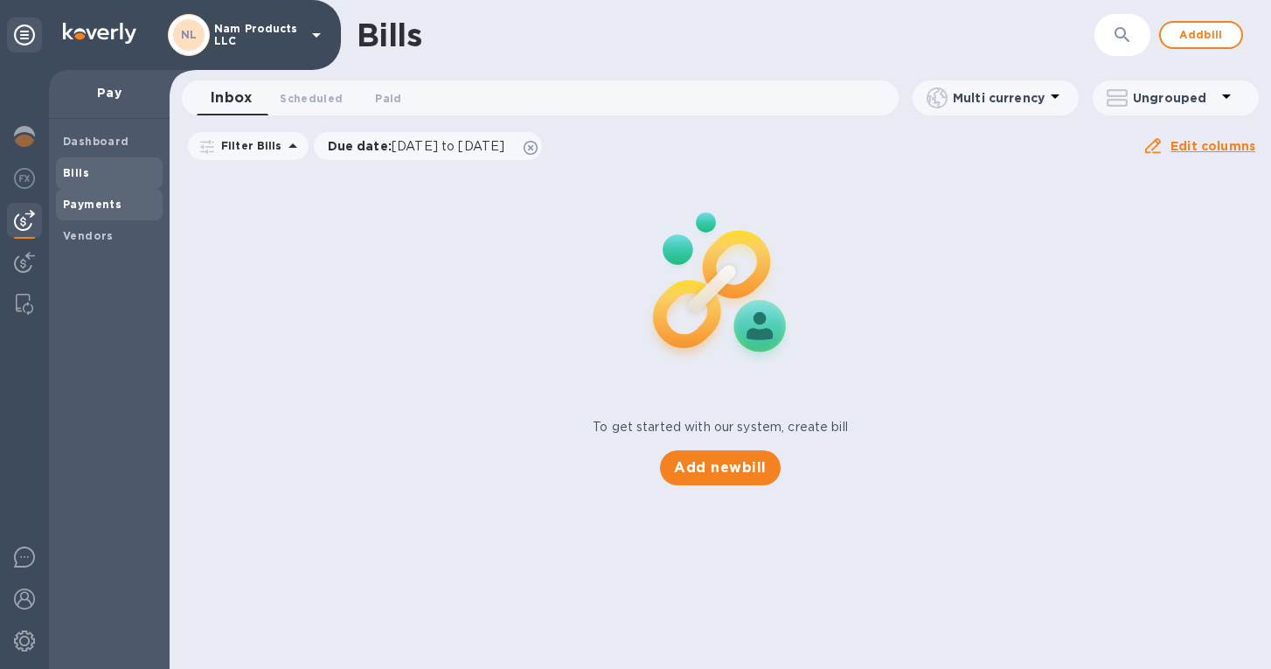
click at [103, 210] on span "Payments" at bounding box center [92, 204] width 59 height 17
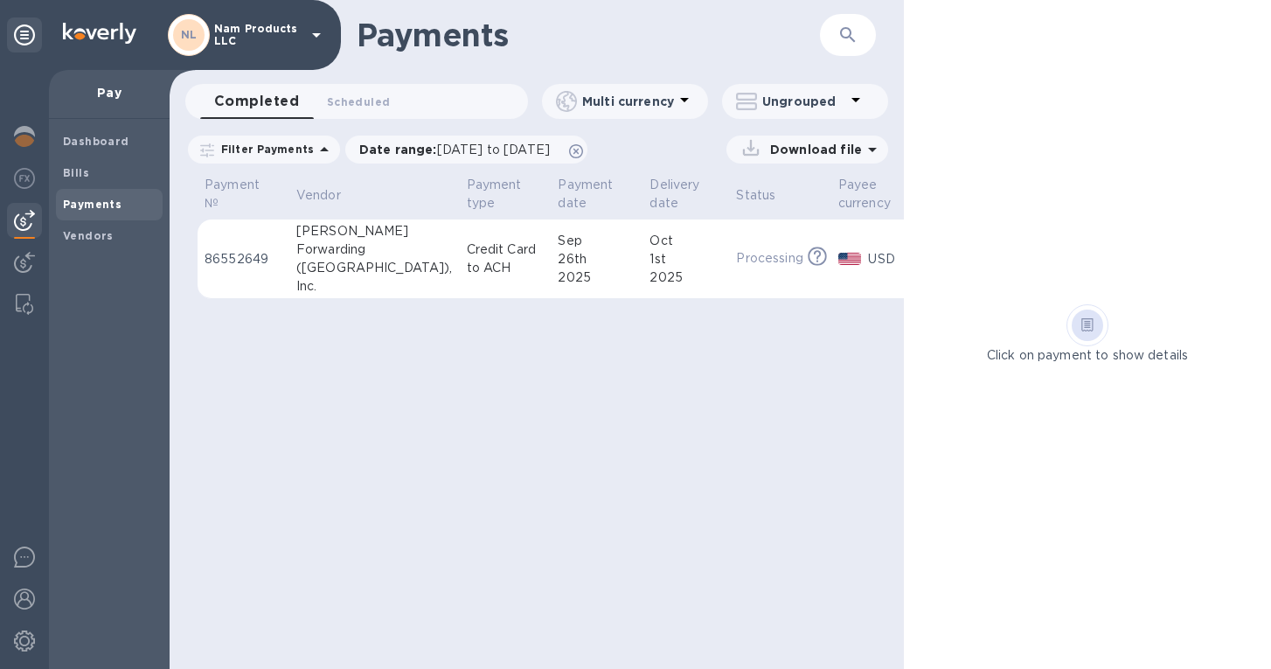
click at [651, 407] on div "Payments ​ Completed 0 Scheduled 0 Multi currency Ungrouped Filter Payments Dat…" at bounding box center [537, 334] width 734 height 669
click at [690, 332] on div "Payments ​ Completed 0 Scheduled 0 Multi currency Ungrouped Filter Payments Dat…" at bounding box center [537, 334] width 734 height 669
click at [242, 254] on p "86552649" at bounding box center [244, 259] width 78 height 18
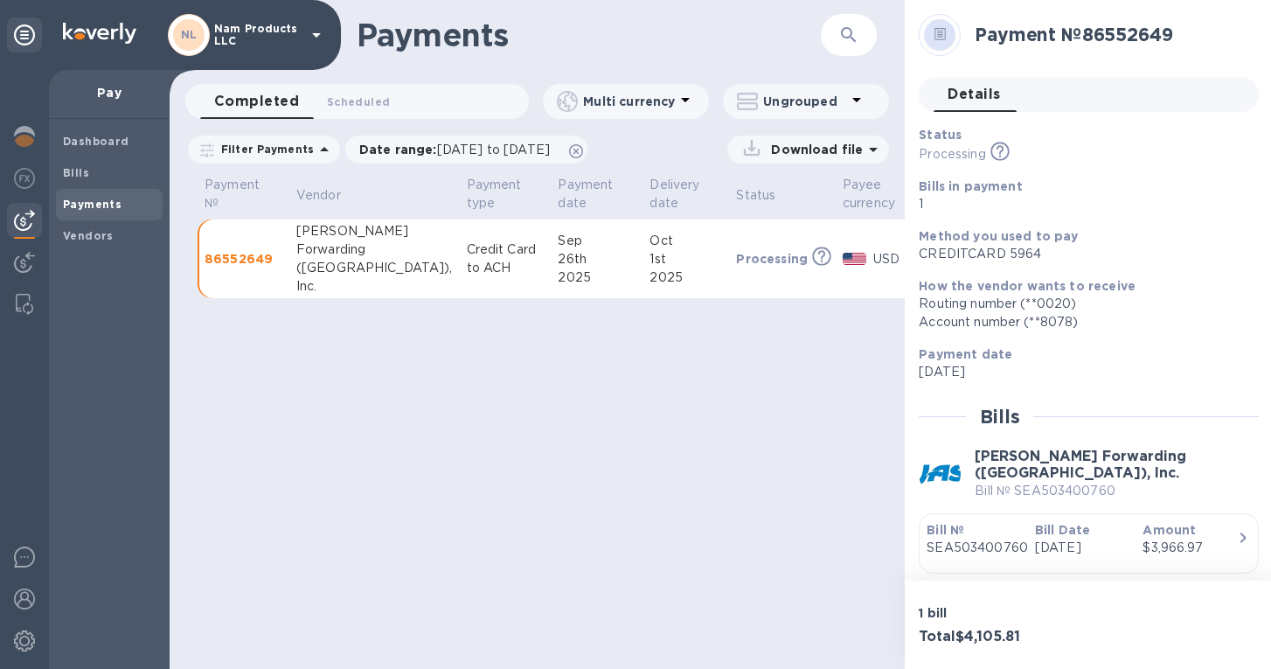
click at [938, 31] on icon at bounding box center [941, 34] width 12 height 13
click at [940, 38] on icon at bounding box center [940, 37] width 6 height 1
click at [1042, 135] on p "Status" at bounding box center [1027, 135] width 217 height 18
click at [929, 36] on div at bounding box center [939, 34] width 31 height 31
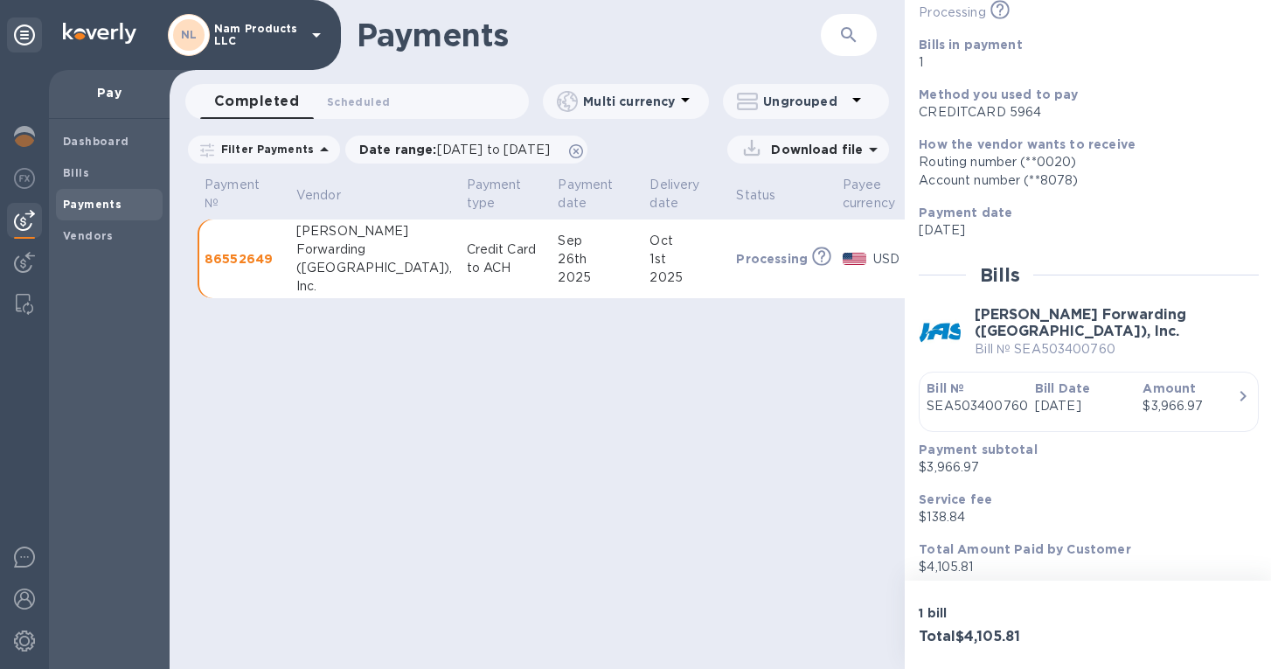
click at [817, 457] on div "Payments ​ Completed 0 Scheduled 0 Multi currency Ungrouped Filter Payments Dat…" at bounding box center [537, 334] width 735 height 669
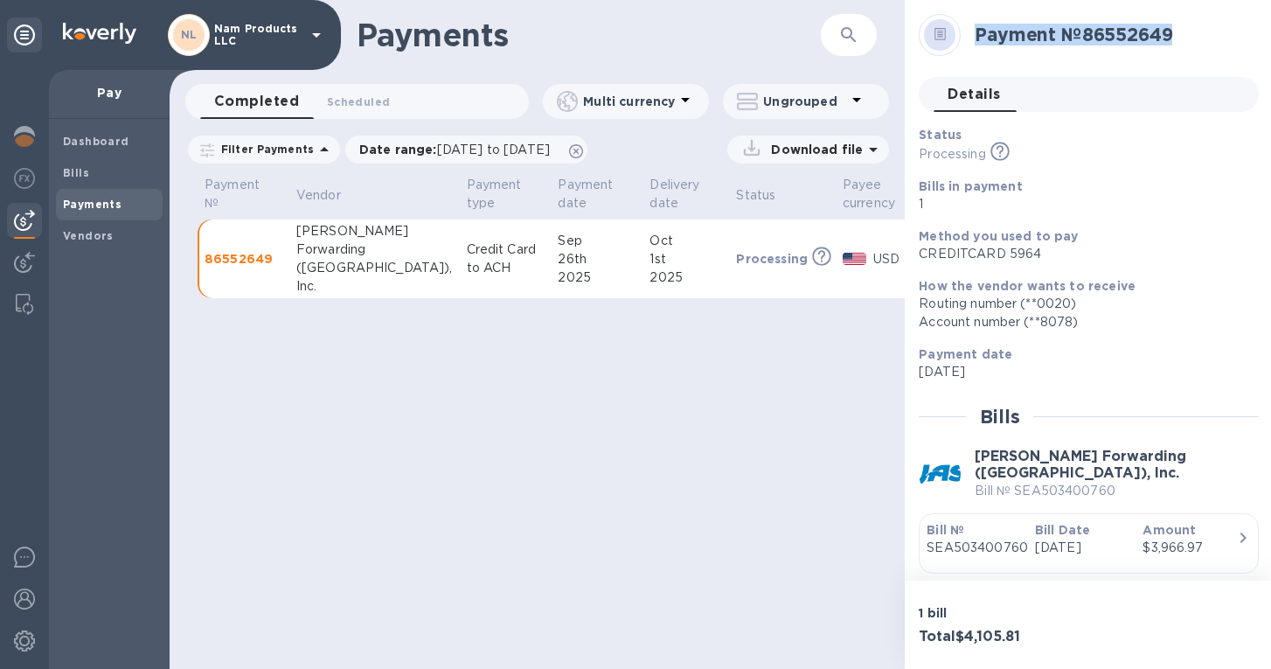
drag, startPoint x: 1204, startPoint y: 38, endPoint x: 970, endPoint y: 39, distance: 233.4
click at [970, 39] on div "Payment № 86552649" at bounding box center [1110, 35] width 284 height 36
copy h2 "Payment № 86552649"
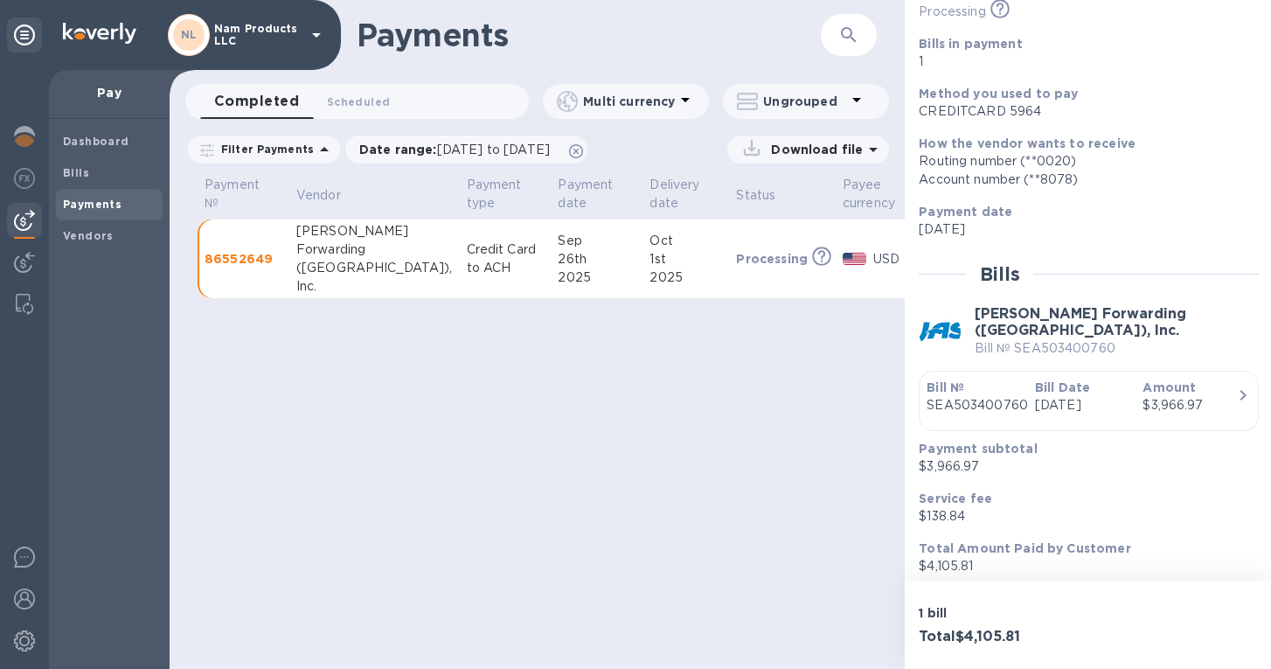
scroll to position [142, 0]
click at [761, 481] on div "Payments ​ Completed 0 Scheduled 0 Multi currency Ungrouped Filter Payments Dat…" at bounding box center [537, 334] width 735 height 669
click at [836, 330] on div "Payments ​ Completed 0 Scheduled 0 Multi currency Ungrouped Filter Payments Dat…" at bounding box center [537, 334] width 735 height 669
click at [247, 264] on p "86552649" at bounding box center [244, 258] width 78 height 17
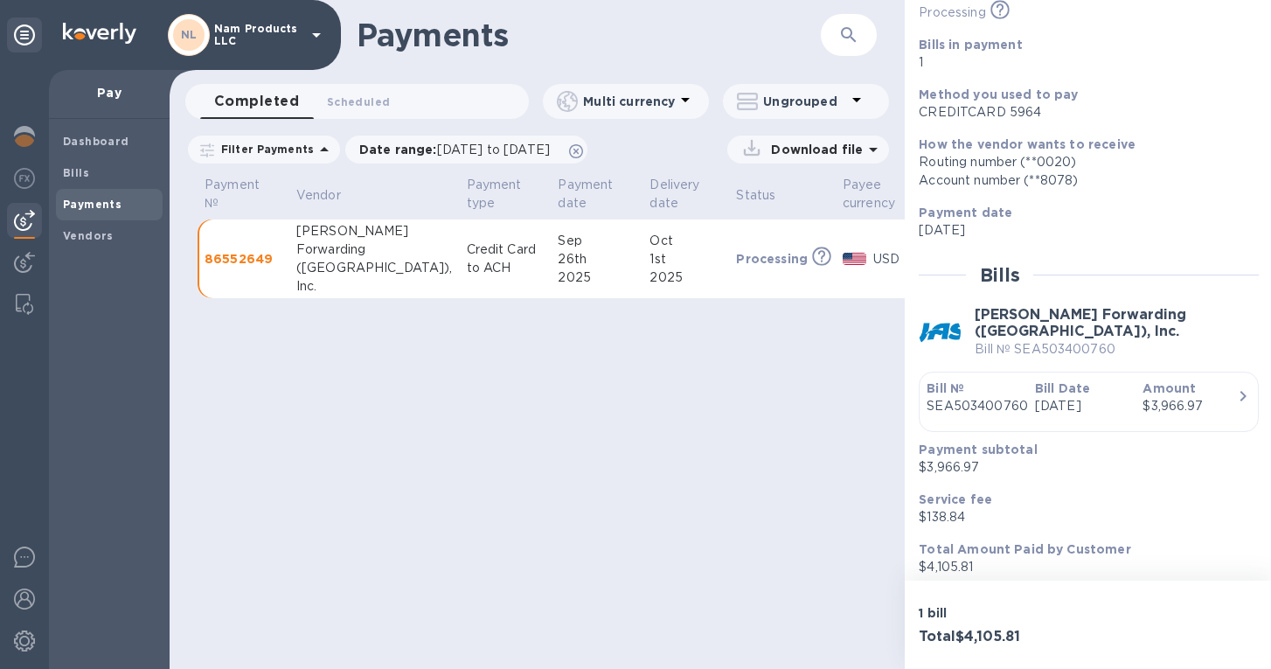
click at [467, 262] on p "Credit Card to ACH" at bounding box center [506, 258] width 78 height 37
click at [893, 358] on div "Payments ​ Completed 0 Scheduled 0 Multi currency Ungrouped Filter Payments Dat…" at bounding box center [537, 334] width 735 height 669
click at [250, 254] on p "86552649" at bounding box center [244, 258] width 78 height 17
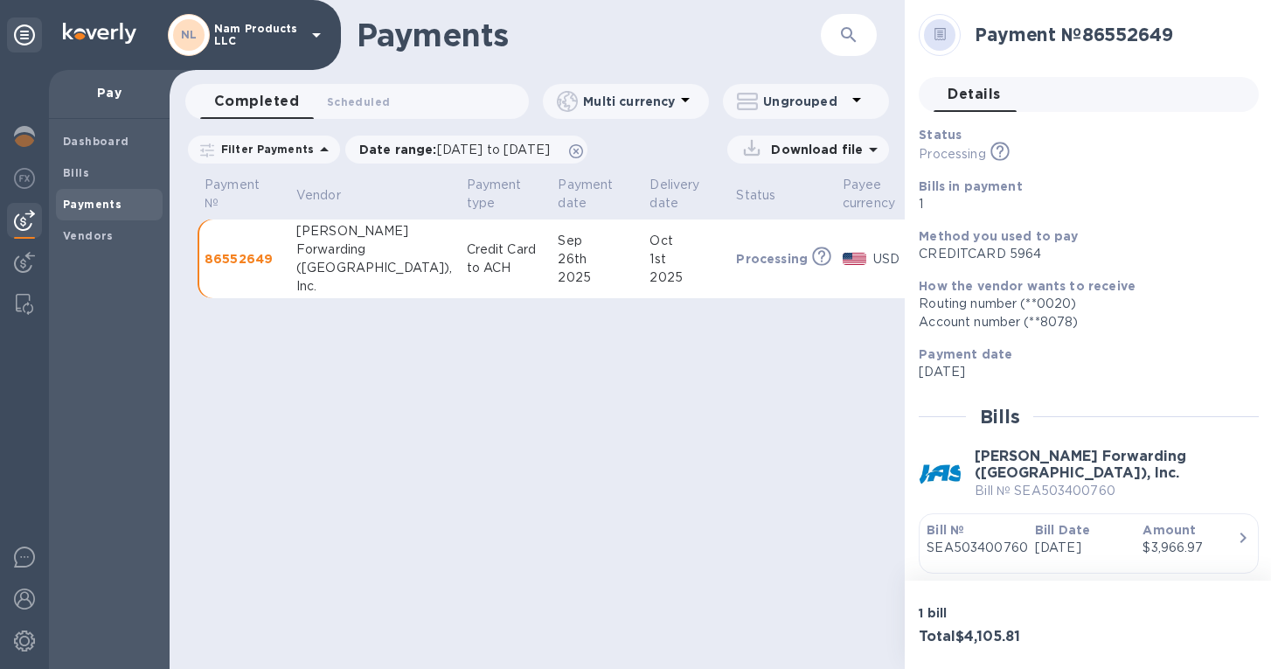
click at [1004, 145] on icon at bounding box center [1000, 151] width 19 height 19
click at [712, 351] on div "Payments ​ Completed 0 Scheduled 0 Multi currency Ungrouped Filter Payments Dat…" at bounding box center [537, 334] width 735 height 669
click at [695, 382] on div "Payments ​ Completed 0 Scheduled 0 Multi currency Ungrouped Filter Payments Dat…" at bounding box center [537, 334] width 735 height 669
click at [470, 496] on div "Payments ​ Completed 0 Scheduled 0 Multi currency Ungrouped Filter Payments Dat…" at bounding box center [537, 334] width 735 height 669
click at [852, 149] on p "Download file" at bounding box center [813, 149] width 99 height 17
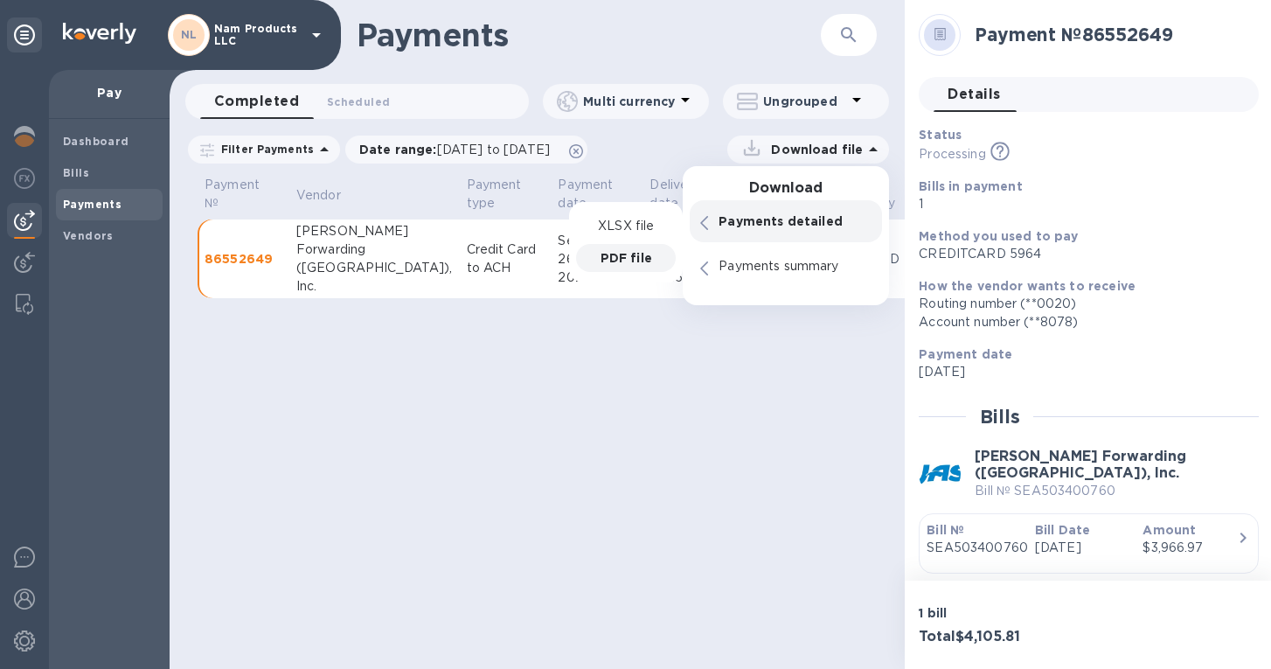
click at [645, 254] on p "PDF file" at bounding box center [627, 257] width 52 height 17
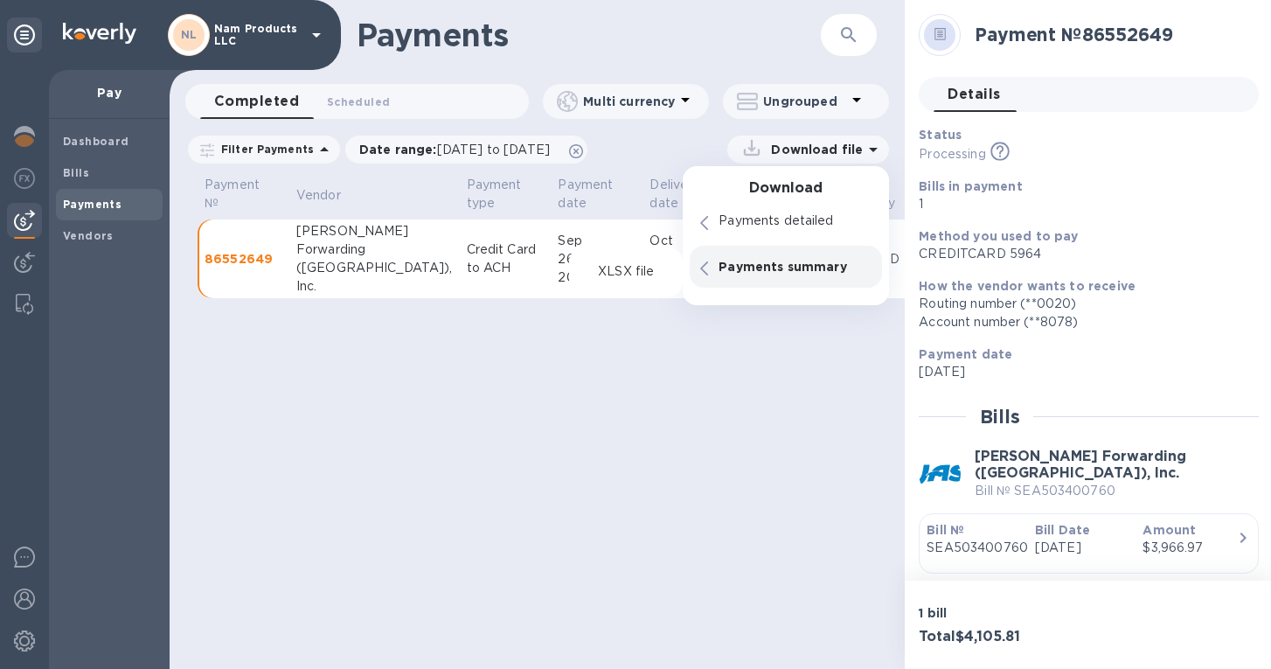
click at [648, 457] on div "Payments ​ Completed 0 Scheduled 0 Multi currency Ungrouped Filter Payments Dat…" at bounding box center [537, 334] width 735 height 669
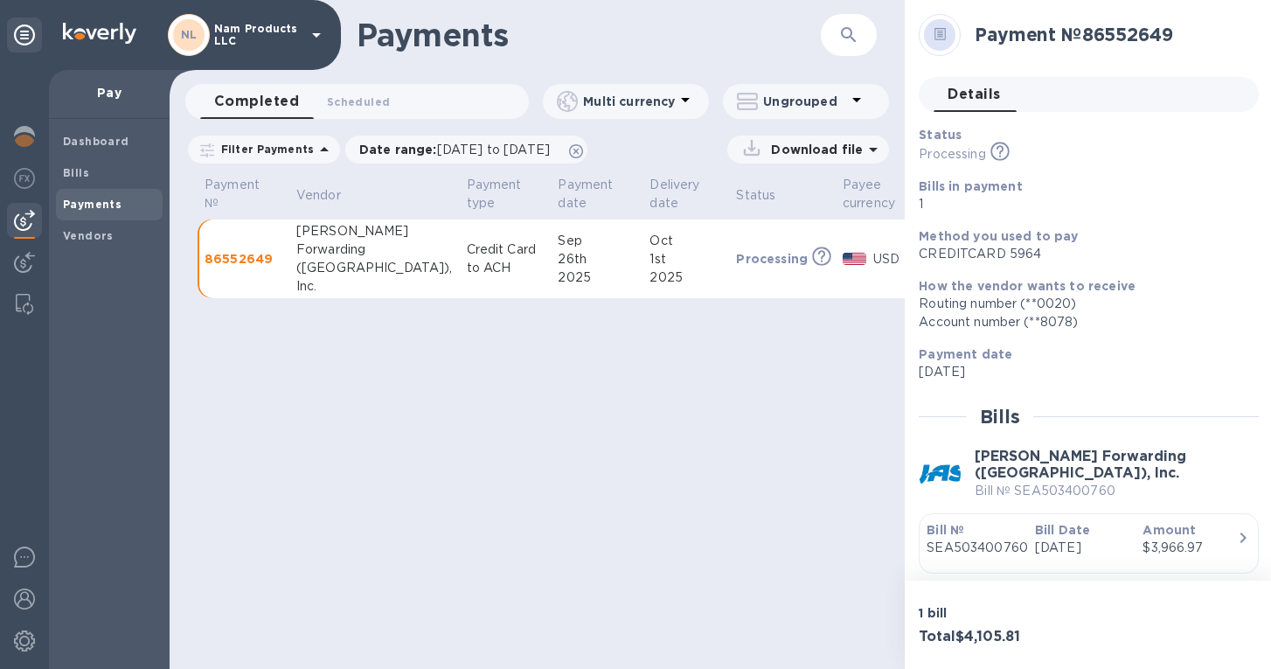
click at [859, 147] on p "Download file" at bounding box center [813, 149] width 99 height 17
click at [748, 427] on div "Payments ​ Completed 0 Scheduled 0 Multi currency Ungrouped Filter Payments Dat…" at bounding box center [537, 334] width 735 height 669
